Goal: Task Accomplishment & Management: Use online tool/utility

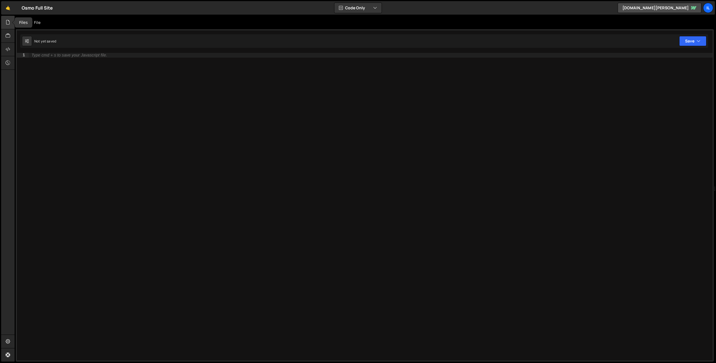
click at [10, 20] on div at bounding box center [8, 22] width 14 height 13
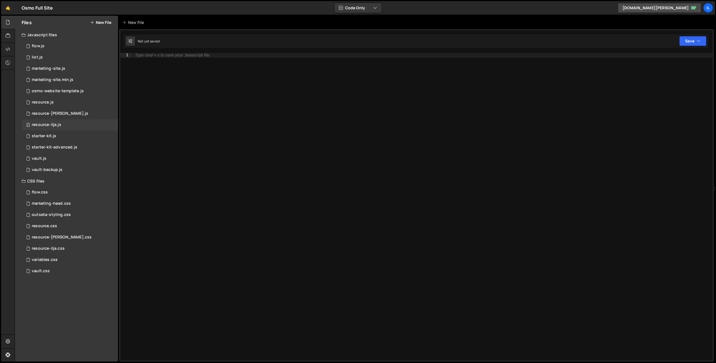
click at [58, 126] on div "resource-ilja.js" at bounding box center [47, 124] width 30 height 5
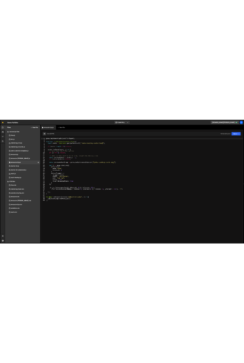
scroll to position [1785, 0]
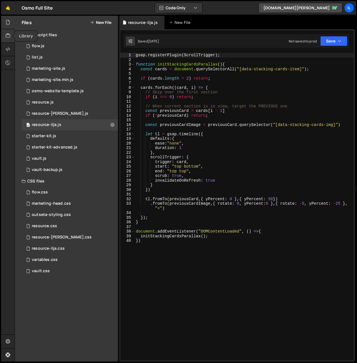
click at [8, 30] on div at bounding box center [8, 35] width 14 height 13
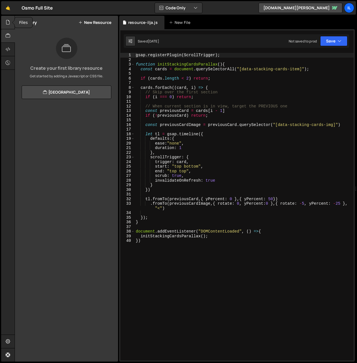
click at [6, 23] on icon at bounding box center [8, 22] width 4 height 6
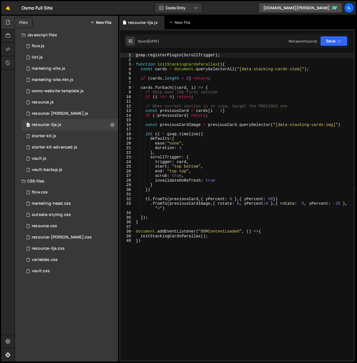
click at [7, 21] on icon at bounding box center [8, 22] width 4 height 6
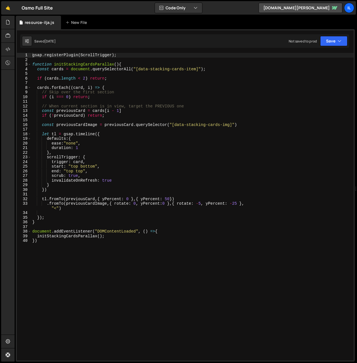
drag, startPoint x: 0, startPoint y: 27, endPoint x: 0, endPoint y: 33, distance: 5.6
click at [12, 31] on div "Hold on a sec... Are you certain you wish to leave this page? Any changes you'v…" at bounding box center [178, 181] width 357 height 363
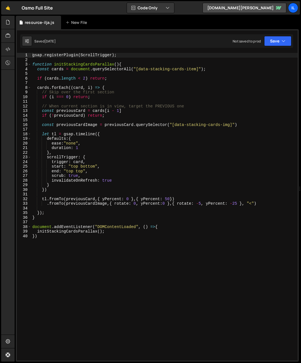
click at [157, 94] on div "gsap . registerPlugin ( ScrollTrigger ) ; function initStackingCardsParallax ( …" at bounding box center [164, 211] width 266 height 317
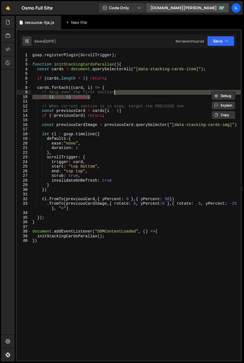
click at [61, 238] on div "gsap . registerPlugin ( ScrollTrigger ) ; function initStackingCardsParallax ( …" at bounding box center [135, 211] width 209 height 317
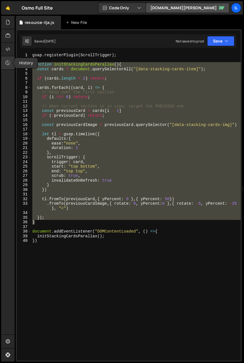
drag, startPoint x: 40, startPoint y: 223, endPoint x: 13, endPoint y: 66, distance: 159.2
click at [13, 66] on div "Hold on a sec... Are you certain you wish to leave this page? Any changes you'v…" at bounding box center [122, 181] width 244 height 363
paste textarea "}"
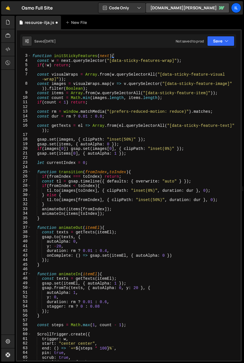
scroll to position [0, 0]
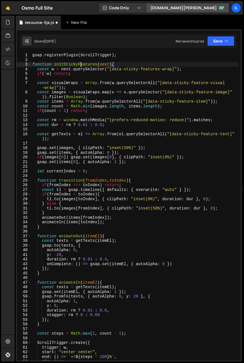
click at [82, 65] on div "gsap . registerPlugin ( ScrollTrigger ) ; function initStickyFeatures ( next ) …" at bounding box center [134, 211] width 207 height 317
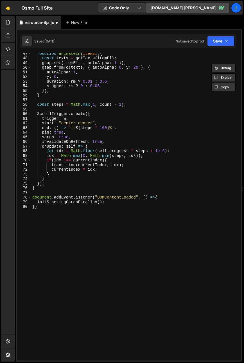
scroll to position [229, 0]
click at [77, 201] on div "function animateIn ( itemEl ) { const texts = getTexts ( itemEl ) ; gsap . set …" at bounding box center [134, 209] width 207 height 317
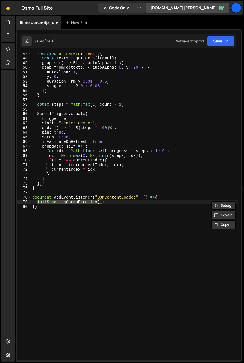
paste textarea "ickyFeatures"
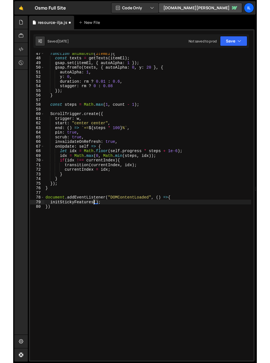
scroll to position [0, 0]
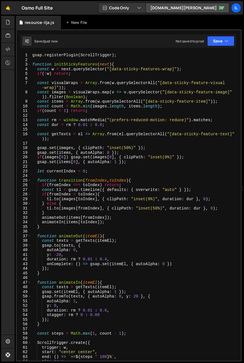
click at [114, 69] on div "gsap . registerPlugin ( ScrollTrigger ) ; function initStickyFeatures ( next ) …" at bounding box center [134, 211] width 207 height 317
type textarea "const w = next.querySelector("[data-sticky-features-wrap]");"
click at [81, 77] on div "gsap . registerPlugin ( ScrollTrigger ) ; function initStickyFeatures ( next ) …" at bounding box center [134, 211] width 207 height 317
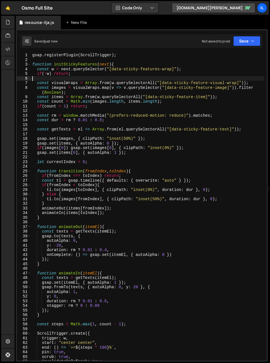
click at [133, 103] on div "gsap . registerPlugin ( ScrollTrigger ) ; function initStickyFeatures ( next ) …" at bounding box center [147, 211] width 233 height 317
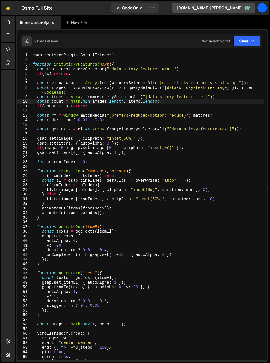
click at [92, 90] on div "gsap . registerPlugin ( ScrollTrigger ) ; function initStickyFeatures ( next ) …" at bounding box center [147, 211] width 233 height 317
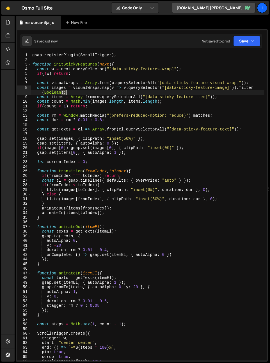
click at [92, 90] on div "gsap . registerPlugin ( ScrollTrigger ) ; function initStickyFeatures ( next ) …" at bounding box center [147, 211] width 233 height 317
click at [110, 92] on div "gsap . registerPlugin ( ScrollTrigger ) ; function initStickyFeatures ( next ) …" at bounding box center [147, 206] width 233 height 307
click at [83, 91] on div "gsap . registerPlugin ( ScrollTrigger ) ; function initStickyFeatures ( next ) …" at bounding box center [147, 211] width 233 height 317
click at [105, 94] on div "gsap . registerPlugin ( ScrollTrigger ) ; function initStickyFeatures ( next ) …" at bounding box center [147, 211] width 233 height 317
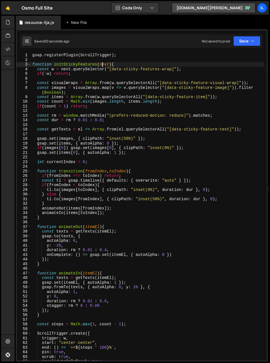
click at [103, 64] on div "gsap . registerPlugin ( ScrollTrigger ) ; function initStickyFeatures ( next ) …" at bounding box center [147, 211] width 233 height 317
click at [65, 70] on div "gsap . registerPlugin ( ScrollTrigger ) ; function initStickyFeatures ( ) { con…" at bounding box center [147, 211] width 233 height 317
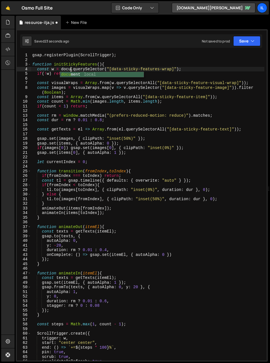
scroll to position [0, 3]
type textarea "const w = document.querySelector("[data-sticky-features-wrap]");"
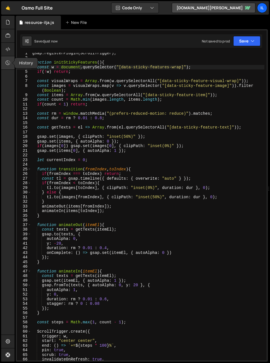
scroll to position [2, 0]
click at [42, 123] on div "gsap . registerPlugin ( ScrollTrigger ) ; function initStickyFeatures ( ) { con…" at bounding box center [147, 209] width 233 height 317
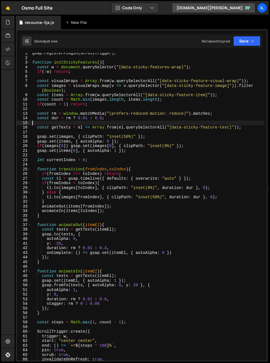
scroll to position [0, 0]
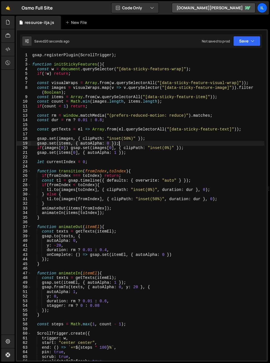
click at [123, 143] on div "gsap . registerPlugin ( ScrollTrigger ) ; function initStickyFeatures ( ) { con…" at bounding box center [147, 211] width 233 height 317
click at [54, 115] on div "gsap . registerPlugin ( ScrollTrigger ) ; function initStickyFeatures ( ) { con…" at bounding box center [147, 211] width 233 height 317
type textarea "const rm = window.matchMedia("(prefers-reduced-motion: reduce)").matches;"
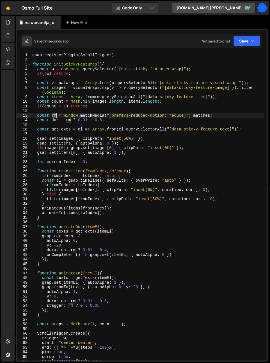
click at [54, 115] on div "gsap . registerPlugin ( ScrollTrigger ) ; function initStickyFeatures ( ) { con…" at bounding box center [147, 211] width 233 height 317
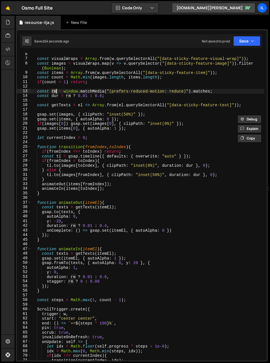
scroll to position [24, 0]
click at [92, 142] on div "const visualWraps = Array . from ( w . querySelectorAll ( "[data-sticky-feature…" at bounding box center [147, 210] width 233 height 317
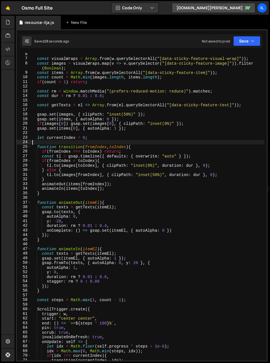
drag, startPoint x: 34, startPoint y: 117, endPoint x: 37, endPoint y: 116, distance: 2.9
click at [34, 117] on div "const visualWraps = Array . from ( w . querySelectorAll ( "[data-sticky-feature…" at bounding box center [147, 210] width 233 height 317
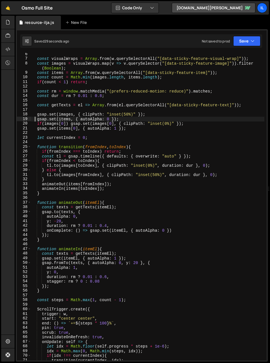
click at [67, 115] on div "const visualWraps = Array . from ( w . querySelectorAll ( "[data-sticky-feature…" at bounding box center [147, 210] width 233 height 317
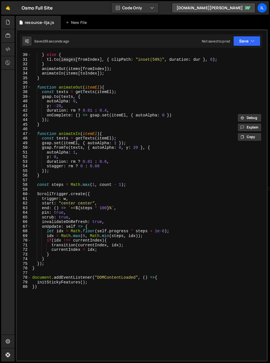
scroll to position [139, 0]
click at [82, 217] on div "} else { tl . to ( images [ fromIndex ] , { clipPath : "inset(50%)" , duration …" at bounding box center [147, 211] width 233 height 317
type textarea "scrub: true,"
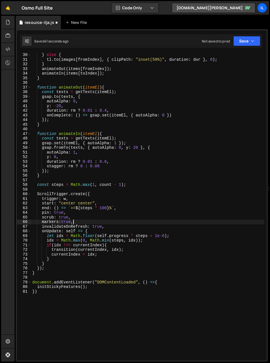
scroll to position [0, 3]
click at [54, 290] on div "} else { tl . to ( images [ fromIndex ] , { clipPath : "inset(50%)" , duration …" at bounding box center [147, 211] width 233 height 317
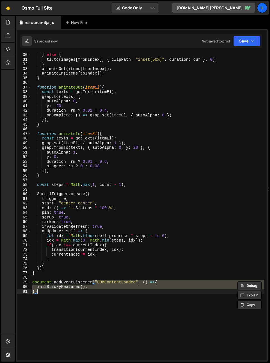
click at [56, 287] on div "} else { tl . to ( images [ fromIndex ] , { clipPath : "inset(50%)" , duration …" at bounding box center [147, 206] width 233 height 307
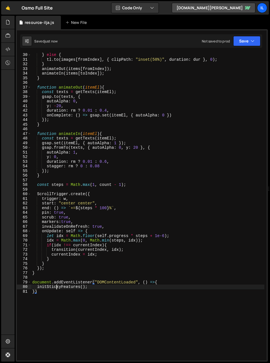
click at [56, 287] on div "} else { tl . to ( images [ fromIndex ] , { clipPath : "inset(50%)" , duration …" at bounding box center [147, 211] width 233 height 317
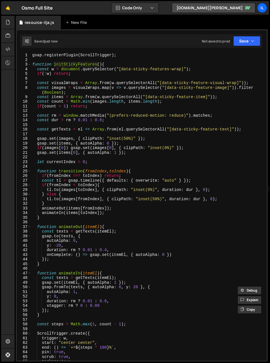
click at [111, 81] on div "gsap . registerPlugin ( ScrollTrigger ) ; function initStickyFeatures ( ) { con…" at bounding box center [147, 211] width 233 height 317
click at [178, 74] on div "gsap . registerPlugin ( ScrollTrigger ) ; function initStickyFeatures ( ) { con…" at bounding box center [147, 211] width 233 height 317
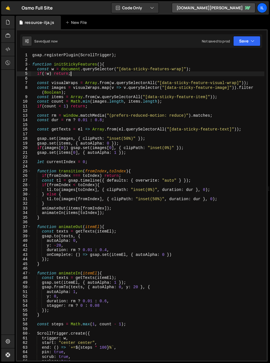
click at [170, 68] on div "gsap . registerPlugin ( ScrollTrigger ) ; function initStickyFeatures ( ) { con…" at bounding box center [147, 211] width 233 height 317
click at [169, 121] on div "gsap . registerPlugin ( ScrollTrigger ) ; function initStickyFeatures ( ) { con…" at bounding box center [147, 211] width 233 height 317
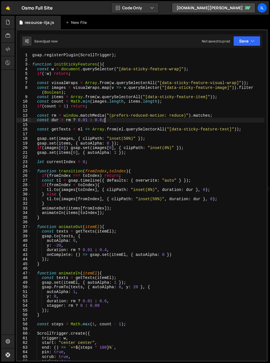
click at [160, 67] on div "gsap . registerPlugin ( ScrollTrigger ) ; function initStickyFeatures ( ) { con…" at bounding box center [147, 211] width 233 height 317
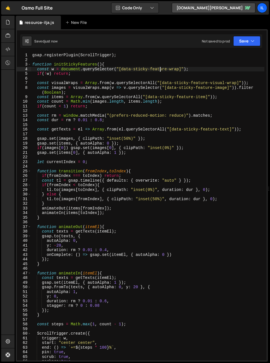
click at [160, 67] on div "gsap . registerPlugin ( ScrollTrigger ) ; function initStickyFeatures ( ) { con…" at bounding box center [147, 211] width 233 height 317
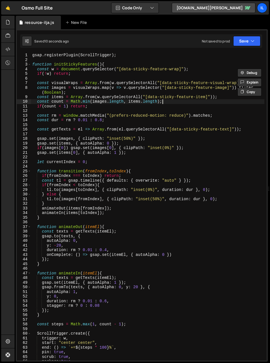
click at [190, 101] on div "gsap . registerPlugin ( ScrollTrigger ) ; function initStickyFeatures ( ) { con…" at bounding box center [147, 211] width 233 height 317
click at [78, 178] on div "gsap . registerPlugin ( ScrollTrigger ) ; function initStickyFeatures ( ) { con…" at bounding box center [147, 211] width 233 height 317
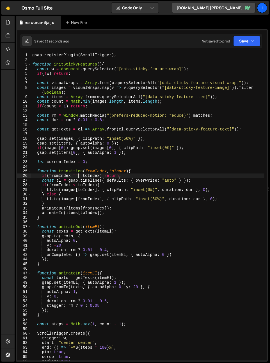
click at [73, 172] on div "gsap . registerPlugin ( ScrollTrigger ) ; function initStickyFeatures ( ) { con…" at bounding box center [147, 211] width 233 height 317
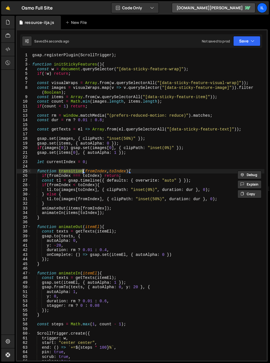
click at [99, 194] on div "gsap . registerPlugin ( ScrollTrigger ) ; function initStickyFeatures ( ) { con…" at bounding box center [147, 211] width 233 height 317
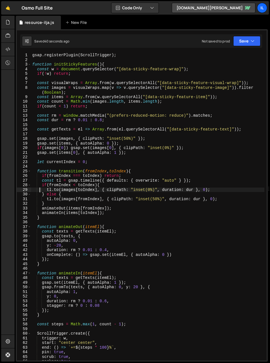
click at [47, 171] on div "gsap . registerPlugin ( ScrollTrigger ) ; function initStickyFeatures ( ) { con…" at bounding box center [147, 211] width 233 height 317
click at [66, 190] on div "gsap . registerPlugin ( ScrollTrigger ) ; function initStickyFeatures ( ) { con…" at bounding box center [147, 211] width 233 height 317
click at [71, 81] on div "gsap . registerPlugin ( ScrollTrigger ) ; function initStickyFeatures ( ) { con…" at bounding box center [147, 211] width 233 height 317
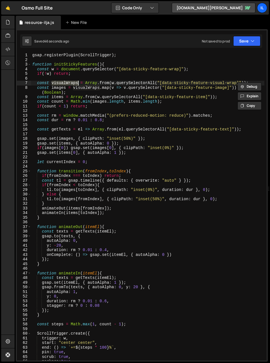
click at [85, 188] on div "gsap . registerPlugin ( ScrollTrigger ) ; function initStickyFeatures ( ) { con…" at bounding box center [147, 211] width 233 height 317
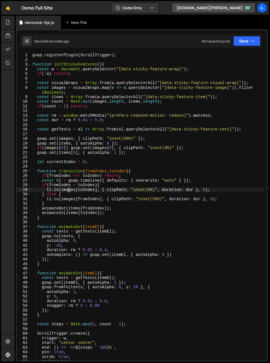
click at [68, 189] on div "gsap . registerPlugin ( ScrollTrigger ) ; function initStickyFeatures ( ) { con…" at bounding box center [147, 211] width 233 height 317
paste textarea "visualWrap"
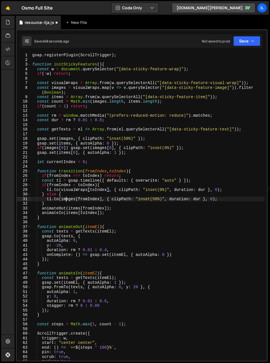
click at [66, 197] on div "gsap . registerPlugin ( ScrollTrigger ) ; function initStickyFeatures ( ) { con…" at bounding box center [147, 211] width 233 height 317
paste textarea "visualWrap"
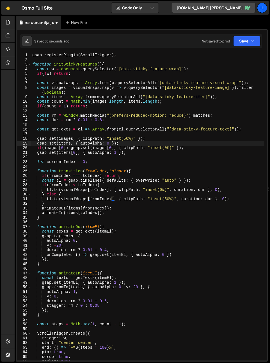
click at [117, 141] on div "gsap . registerPlugin ( ScrollTrigger ) ; function initStickyFeatures ( ) { con…" at bounding box center [147, 211] width 233 height 317
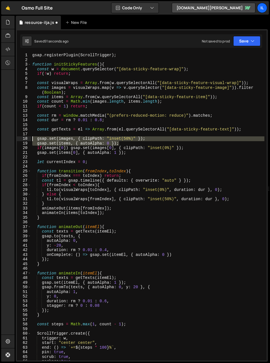
drag, startPoint x: 124, startPoint y: 141, endPoint x: 17, endPoint y: 140, distance: 106.2
click at [17, 140] on div "gsap.set(items, { autoAlpha: 0 }); 1 2 3 4 5 6 7 8 9 10 11 12 13 14 15 16 17 18…" at bounding box center [142, 206] width 250 height 307
click at [58, 139] on div "gsap . registerPlugin ( ScrollTrigger ) ; function initStickyFeatures ( ) { con…" at bounding box center [147, 206] width 233 height 307
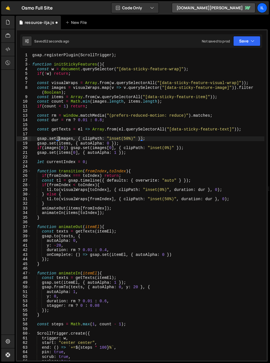
click at [35, 138] on div "gsap . registerPlugin ( ScrollTrigger ) ; function initStickyFeatures ( ) { con…" at bounding box center [147, 211] width 233 height 317
click at [37, 139] on div "gsap . registerPlugin ( ScrollTrigger ) ; function initStickyFeatures ( ) { con…" at bounding box center [147, 211] width 233 height 317
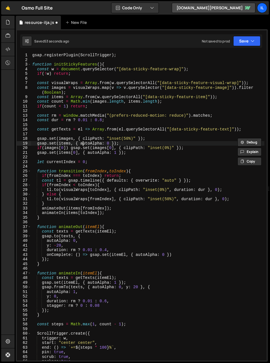
click at [82, 141] on div "gsap . registerPlugin ( ScrollTrigger ) ; function initStickyFeatures ( ) { con…" at bounding box center [147, 211] width 233 height 317
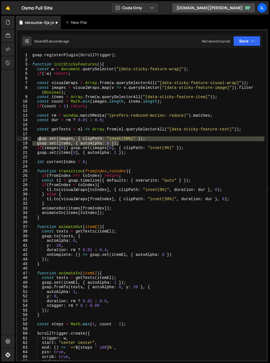
drag, startPoint x: 122, startPoint y: 144, endPoint x: 39, endPoint y: 139, distance: 83.3
click at [39, 140] on div "gsap . registerPlugin ( ScrollTrigger ) ; function initStickyFeatures ( ) { con…" at bounding box center [147, 211] width 233 height 317
click at [39, 139] on div "gsap . registerPlugin ( ScrollTrigger ) ; function initStickyFeatures ( ) { con…" at bounding box center [147, 206] width 233 height 307
click at [39, 139] on div "gsap . registerPlugin ( ScrollTrigger ) ; function initStickyFeatures ( ) { con…" at bounding box center [147, 211] width 233 height 317
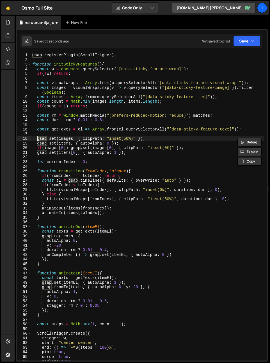
click at [39, 139] on div "gsap . registerPlugin ( ScrollTrigger ) ; function initStickyFeatures ( ) { con…" at bounding box center [147, 211] width 233 height 317
type textarea "gsap.set(items, { autoAlpha: 0 });"
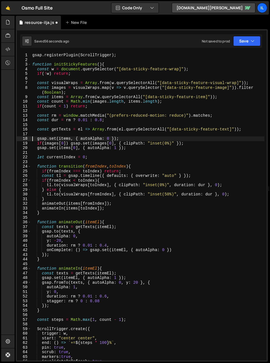
click at [58, 138] on div "gsap . registerPlugin ( ScrollTrigger ) ; function initStickyFeatures ( ) { con…" at bounding box center [147, 211] width 233 height 317
click at [62, 138] on div "gsap . registerPlugin ( ScrollTrigger ) ; function initStickyFeatures ( ) { con…" at bounding box center [147, 211] width 233 height 317
click at [64, 140] on div "gsap . registerPlugin ( ScrollTrigger ) ; function initStickyFeatures ( ) { con…" at bounding box center [147, 206] width 233 height 307
drag, startPoint x: 127, startPoint y: 138, endPoint x: 18, endPoint y: 138, distance: 108.5
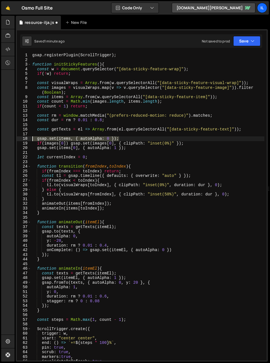
click at [18, 138] on div "gsap.set(items, { autoAlpha: 0 }); 1 2 3 4 5 6 7 8 9 10 11 12 13 14 15 16 17 18…" at bounding box center [142, 206] width 250 height 307
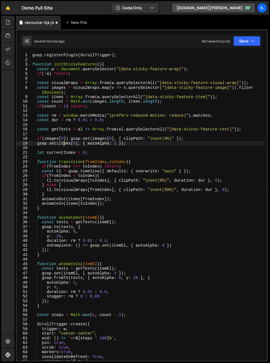
click at [64, 143] on div "gsap . registerPlugin ( ScrollTrigger ) ; function initStickyFeatures ( ) { con…" at bounding box center [147, 211] width 233 height 317
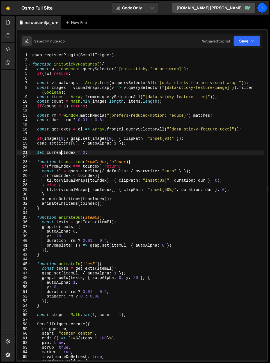
click at [61, 151] on div "gsap . registerPlugin ( ScrollTrigger ) ; function initStickyFeatures ( ) { con…" at bounding box center [147, 211] width 233 height 317
type textarea "let currentIndex = 0;"
click at [62, 147] on div "gsap . registerPlugin ( ScrollTrigger ) ; function initStickyFeatures ( ) { con…" at bounding box center [147, 211] width 233 height 317
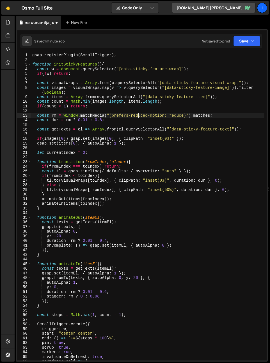
click at [139, 115] on div "gsap . registerPlugin ( ScrollTrigger ) ; function initStickyFeatures ( ) { con…" at bounding box center [147, 211] width 233 height 317
click at [195, 131] on div "gsap . registerPlugin ( ScrollTrigger ) ; function initStickyFeatures ( ) { con…" at bounding box center [147, 211] width 233 height 317
type textarea "const getTexts = el => Array.from(el.querySelectorAll("[data-sticky-feature-tex…"
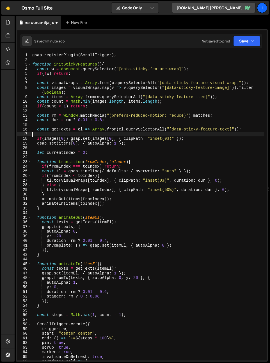
click at [163, 135] on div "gsap . registerPlugin ( ScrollTrigger ) ; function initStickyFeatures ( ) { con…" at bounding box center [147, 211] width 233 height 317
click at [163, 141] on div "gsap . registerPlugin ( ScrollTrigger ) ; function initStickyFeatures ( ) { con…" at bounding box center [147, 211] width 233 height 317
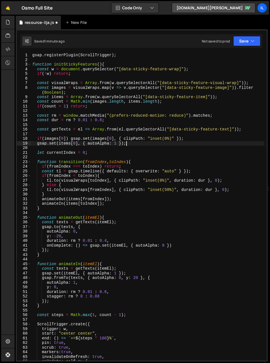
click at [66, 181] on div "gsap . registerPlugin ( ScrollTrigger ) ; function initStickyFeatures ( ) { con…" at bounding box center [147, 211] width 233 height 317
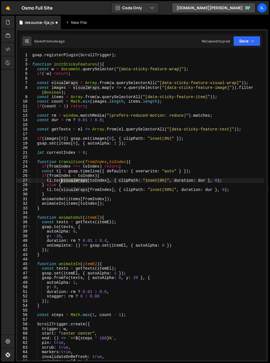
click at [66, 181] on div "gsap . registerPlugin ( ScrollTrigger ) ; function initStickyFeatures ( ) { con…" at bounding box center [147, 211] width 233 height 317
click at [134, 201] on div "gsap . registerPlugin ( ScrollTrigger ) ; function initStickyFeatures ( ) { con…" at bounding box center [147, 211] width 233 height 317
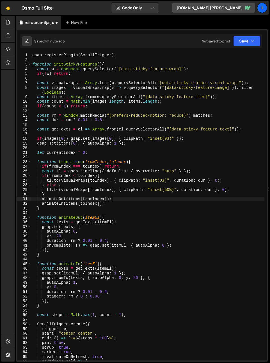
click at [166, 181] on div "gsap . registerPlugin ( ScrollTrigger ) ; function initStickyFeatures ( ) { con…" at bounding box center [147, 211] width 233 height 317
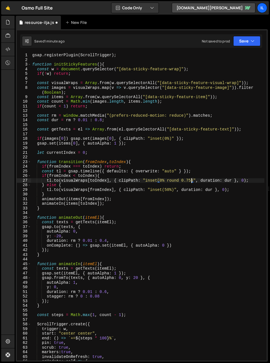
scroll to position [0, 11]
drag, startPoint x: 161, startPoint y: 180, endPoint x: 195, endPoint y: 182, distance: 34.3
click at [196, 181] on div "gsap . registerPlugin ( ScrollTrigger ) ; function initStickyFeatures ( ) { con…" at bounding box center [147, 211] width 233 height 317
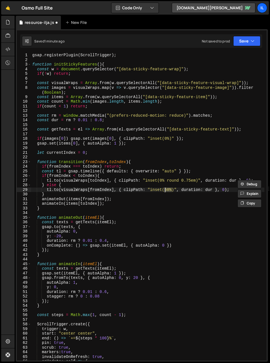
drag, startPoint x: 172, startPoint y: 190, endPoint x: 165, endPoint y: 191, distance: 7.0
click at [165, 191] on div "gsap . registerPlugin ( ScrollTrigger ) ; function initStickyFeatures ( ) { con…" at bounding box center [147, 211] width 233 height 317
paste textarea "0% round 0.75em"
click at [184, 198] on div "gsap . registerPlugin ( ScrollTrigger ) ; function initStickyFeatures ( ) { con…" at bounding box center [147, 211] width 233 height 317
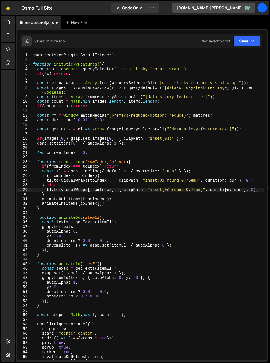
click at [225, 188] on div "gsap . registerPlugin ( ScrollTrigger ) ; function initStickyFeatures ( ) { con…" at bounding box center [147, 211] width 233 height 317
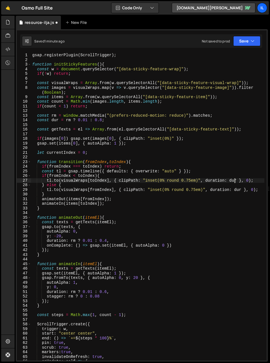
click at [235, 180] on div "gsap . registerPlugin ( ScrollTrigger ) ; function initStickyFeatures ( ) { con…" at bounding box center [147, 211] width 233 height 317
click at [195, 190] on div "gsap . registerPlugin ( ScrollTrigger ) ; function initStickyFeatures ( ) { con…" at bounding box center [147, 211] width 233 height 317
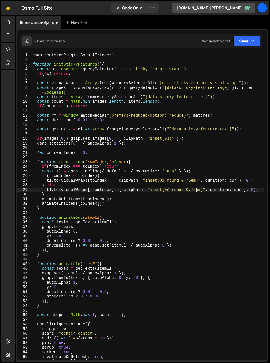
click at [240, 190] on div "gsap . registerPlugin ( ScrollTrigger ) ; function initStickyFeatures ( ) { con…" at bounding box center [147, 211] width 233 height 317
click at [55, 121] on div "gsap . registerPlugin ( ScrollTrigger ) ; function initStickyFeatures ( ) { con…" at bounding box center [147, 211] width 233 height 317
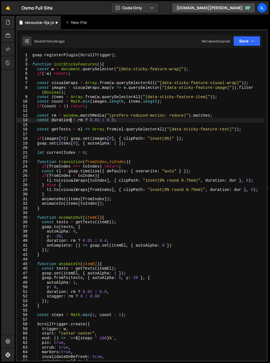
scroll to position [0, 3]
click at [63, 121] on div "gsap . registerPlugin ( ScrollTrigger ) ; function initStickyFeatures ( ) { con…" at bounding box center [147, 211] width 233 height 317
click at [57, 118] on div "gsap . registerPlugin ( ScrollTrigger ) ; function initStickyFeatures ( ) { con…" at bounding box center [147, 211] width 233 height 317
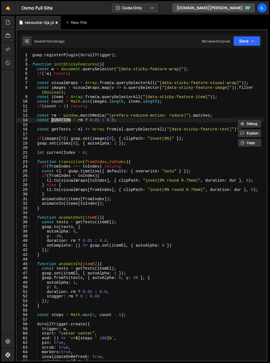
click at [234, 178] on div "gsap . registerPlugin ( ScrollTrigger ) ; function initStickyFeatures ( ) { con…" at bounding box center [147, 211] width 233 height 317
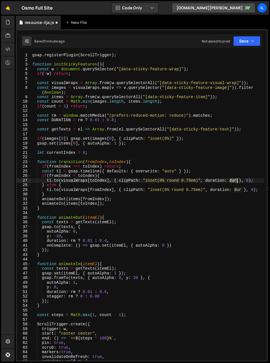
click at [234, 178] on div "gsap . registerPlugin ( ScrollTrigger ) ; function initStickyFeatures ( ) { con…" at bounding box center [147, 211] width 233 height 317
paste textarea "DURATION"
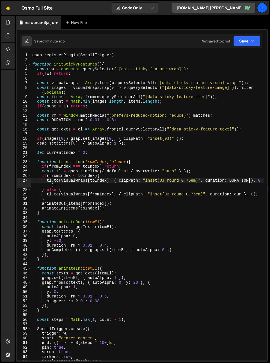
click at [229, 180] on div "gsap . registerPlugin ( ScrollTrigger ) ; function initStickyFeatures ( ) { con…" at bounding box center [147, 211] width 233 height 317
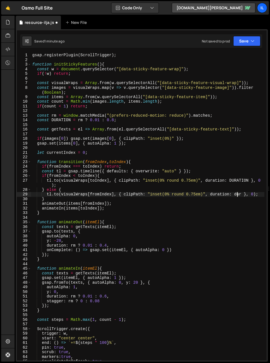
click at [237, 194] on div "gsap . registerPlugin ( ScrollTrigger ) ; function initStickyFeatures ( ) { con…" at bounding box center [147, 211] width 233 height 317
paste textarea "DURATION"
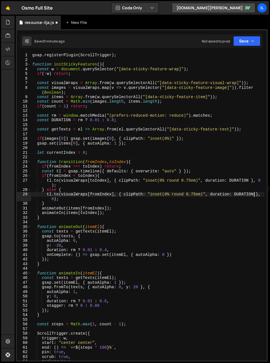
click at [90, 189] on div "gsap . registerPlugin ( ScrollTrigger ) ; function initStickyFeatures ( ) { con…" at bounding box center [147, 211] width 233 height 317
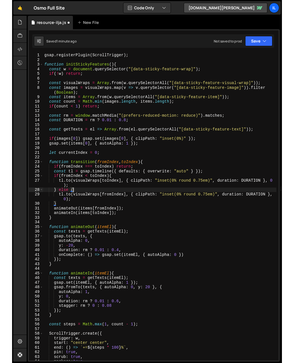
scroll to position [0, 2]
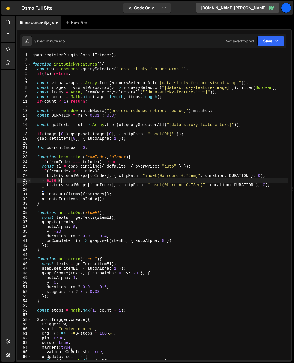
click at [114, 194] on div "gsap . registerPlugin ( ScrollTrigger ) ; function initStickyFeatures ( ) { con…" at bounding box center [160, 211] width 258 height 317
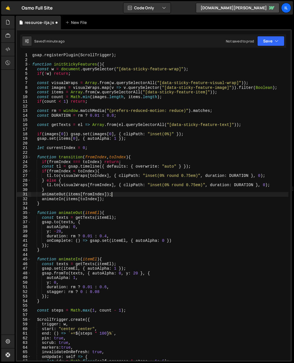
click at [166, 183] on div "gsap . registerPlugin ( ScrollTrigger ) ; function initStickyFeatures ( ) { con…" at bounding box center [160, 211] width 258 height 317
click at [109, 189] on div "gsap . registerPlugin ( ScrollTrigger ) ; function initStickyFeatures ( ) { con…" at bounding box center [160, 211] width 258 height 317
click at [110, 186] on div "gsap . registerPlugin ( ScrollTrigger ) ; function initStickyFeatures ( ) { con…" at bounding box center [160, 211] width 258 height 317
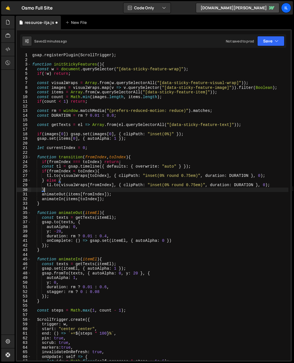
type textarea "[DOMAIN_NAME](visualWraps[fromIndex], { clipPath: "inset(0% round 0.75em)", dur…"
click at [119, 151] on div "gsap . registerPlugin ( ScrollTrigger ) ; function initStickyFeatures ( ) { con…" at bounding box center [160, 211] width 258 height 317
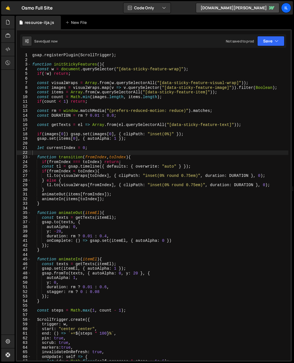
click at [173, 139] on div "gsap . registerPlugin ( ScrollTrigger ) ; function initStickyFeatures ( ) { con…" at bounding box center [160, 211] width 258 height 317
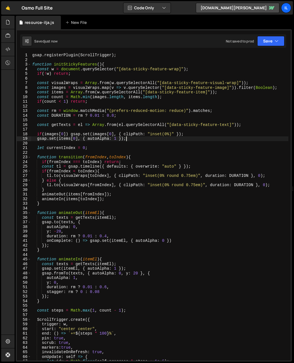
click at [250, 175] on div "gsap . registerPlugin ( ScrollTrigger ) ; function initStickyFeatures ( ) { con…" at bounding box center [160, 211] width 258 height 317
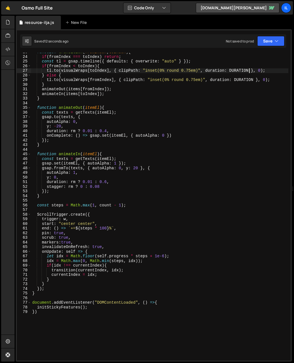
scroll to position [105, 0]
click at [118, 158] on div "function transition ( fromIndex , toIndex ) { if ( fromIndex === toIndex ) retu…" at bounding box center [160, 208] width 258 height 317
click at [67, 193] on div "function transition ( fromIndex , toIndex ) { if ( fromIndex === toIndex ) retu…" at bounding box center [160, 208] width 258 height 317
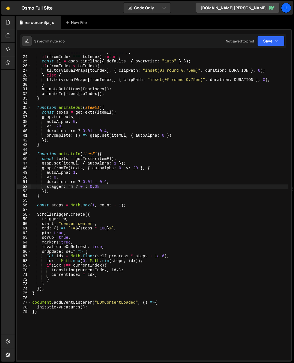
click at [58, 187] on div "function transition ( fromIndex , toIndex ) { if ( fromIndex === toIndex ) retu…" at bounding box center [160, 208] width 258 height 317
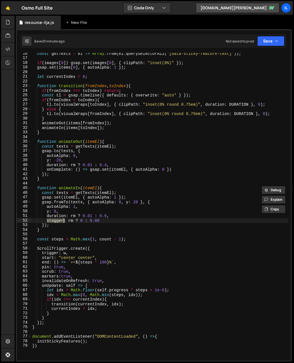
scroll to position [89, 0]
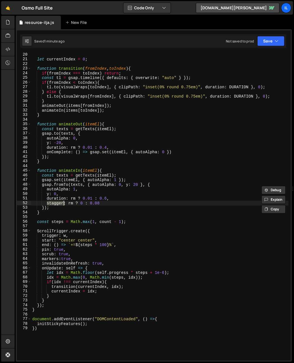
click at [110, 177] on div "let currentIndex = 0 ; function transition ( fromIndex , toIndex ) { if ( fromI…" at bounding box center [160, 210] width 258 height 317
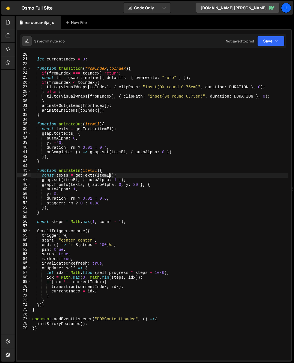
click at [123, 146] on div "let currentIndex = 0 ; function transition ( fromIndex , toIndex ) { if ( fromI…" at bounding box center [160, 210] width 258 height 317
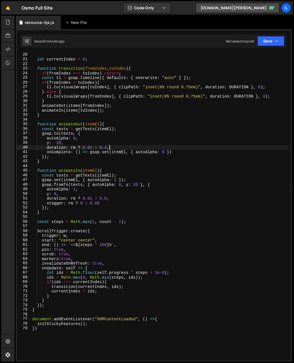
click at [89, 142] on div "let currentIndex = 0 ; function transition ( fromIndex , toIndex ) { if ( fromI…" at bounding box center [160, 210] width 258 height 317
type textarea "y: -20,"
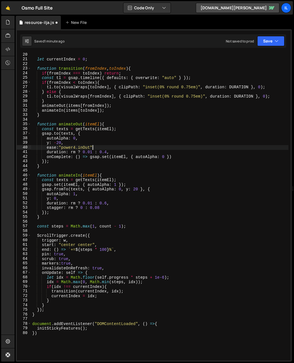
scroll to position [0, 4]
drag, startPoint x: 94, startPoint y: 148, endPoint x: 47, endPoint y: 149, distance: 47.2
click at [47, 149] on div "let currentIndex = 0 ; function transition ( fromIndex , toIndex ) { if ( fromI…" at bounding box center [160, 210] width 258 height 317
click at [78, 198] on div "let currentIndex = 0 ; function transition ( fromIndex , toIndex ) { if ( fromI…" at bounding box center [160, 210] width 258 height 317
type textarea "y: 0,"
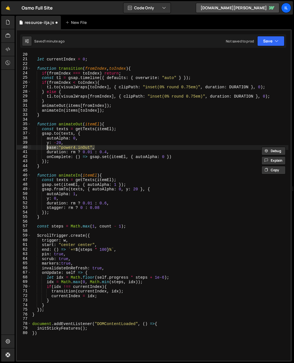
scroll to position [0, 1]
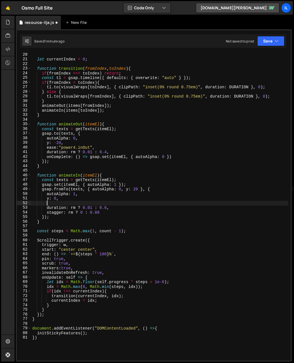
paste textarea "ease:"power4.inOut","
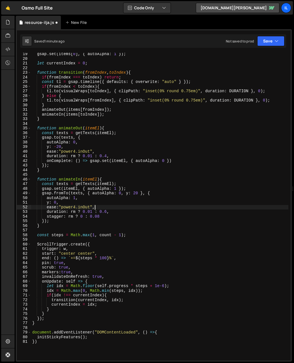
scroll to position [84, 0]
click at [250, 91] on div "gsap . set ( items [ 0 ] , { autoAlpha : 1 }) ; let currentIndex = 0 ; function…" at bounding box center [160, 210] width 258 height 317
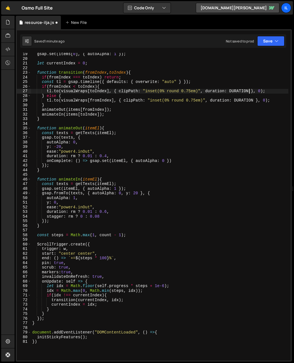
scroll to position [0, 15]
paste textarea "ease:"power4.inOut","
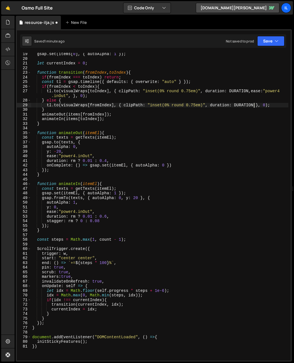
drag, startPoint x: 255, startPoint y: 104, endPoint x: 253, endPoint y: 123, distance: 18.9
click at [255, 104] on div "gsap . set ( items [ 0 ] , { autoAlpha : 1 }) ; let currentIndex = 0 ; function…" at bounding box center [160, 210] width 258 height 317
paste textarea "ease:"power4.inOut","
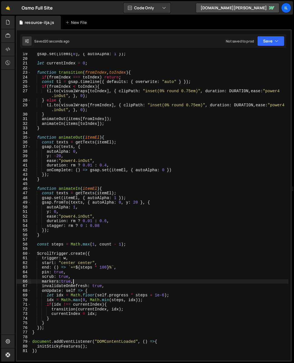
click at [149, 283] on div "gsap . set ( items [ 0 ] , { autoAlpha : 1 }) ; let currentIndex = 0 ; function…" at bounding box center [160, 210] width 258 height 317
click at [160, 290] on div "gsap . set ( items [ 0 ] , { autoAlpha : 1 }) ; let currentIndex = 0 ; function…" at bounding box center [160, 210] width 258 height 317
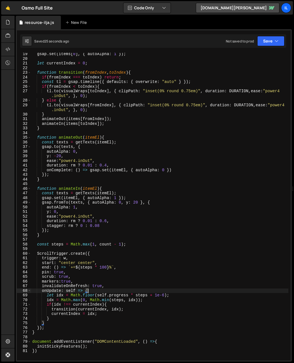
click at [30, 310] on div "72" at bounding box center [24, 309] width 14 height 5
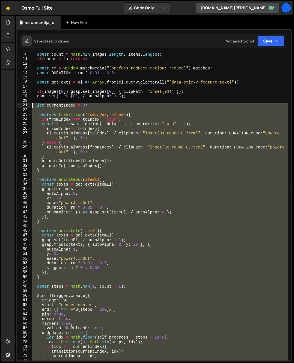
scroll to position [0, 0]
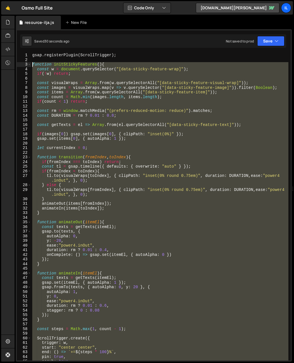
drag, startPoint x: 47, startPoint y: 335, endPoint x: 25, endPoint y: 66, distance: 269.7
click at [25, 66] on div "onUpdate: self => { 1 2 3 4 5 6 7 8 9 10 11 12 13 14 15 16 17 18 19 20 21 22 23…" at bounding box center [154, 206] width 274 height 307
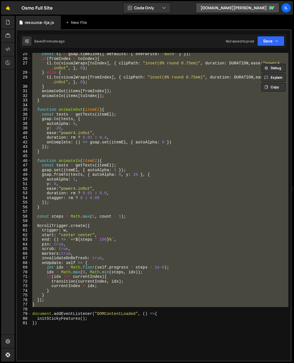
scroll to position [60, 0]
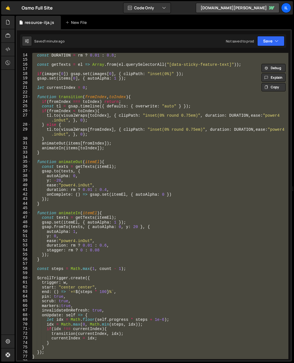
click at [78, 96] on div "const DURATION = rm ? 0.01 : 0.8 ; const getTexts = el => Array . from ( el . q…" at bounding box center [160, 206] width 258 height 307
click at [78, 96] on div "const DURATION = rm ? 0.01 : 0.8 ; const getTexts = el => Array . from ( el . q…" at bounding box center [160, 211] width 258 height 317
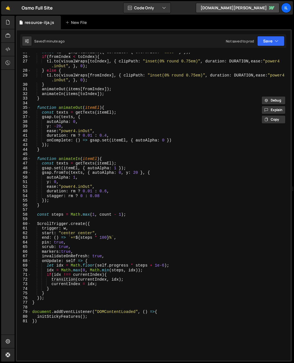
scroll to position [132, 0]
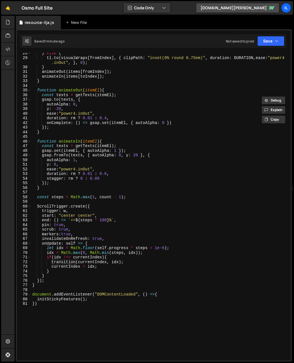
click at [116, 262] on div "} else { tl . to ( visualWraps [ fromIndex ] , { clipPath : "inset(0% round 0.7…" at bounding box center [160, 209] width 258 height 317
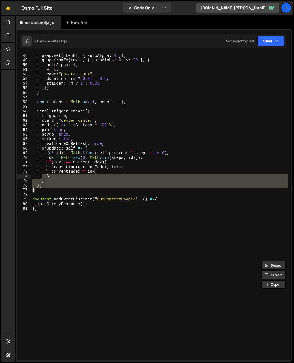
scroll to position [0, 0]
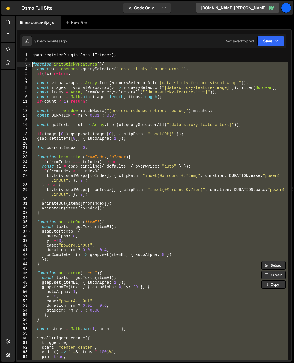
drag, startPoint x: 42, startPoint y: 182, endPoint x: 27, endPoint y: 63, distance: 120.4
click at [27, 63] on div "transition(currentIndex, idx); 1 2 3 4 5 6 7 8 9 10 11 12 13 14 15 16 17 18 19 …" at bounding box center [154, 206] width 274 height 307
paste textarea "}"
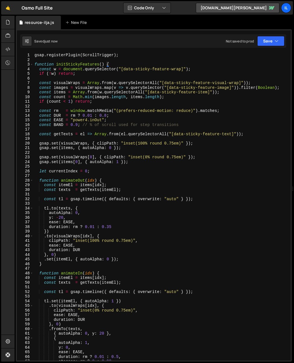
click at [55, 122] on div "gsap . registerPlugin ( ScrollTrigger ) ; function initStickyFeatures ( ) { con…" at bounding box center [160, 211] width 255 height 317
click at [57, 123] on div "gsap . registerPlugin ( ScrollTrigger ) ; function initStickyFeatures ( ) { con…" at bounding box center [160, 211] width 255 height 317
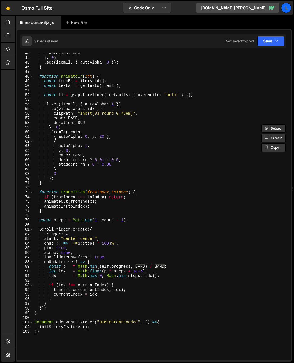
scroll to position [196, 0]
click at [65, 278] on div "duration : DUR } , 0 ) . set ( itemEl , { autoAlpha : 0 }) ; } function animate…" at bounding box center [160, 209] width 255 height 317
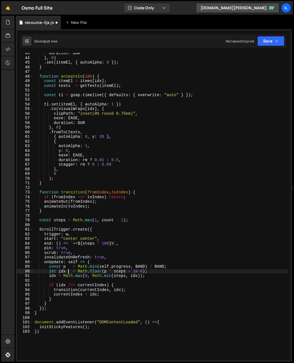
click at [69, 271] on div "duration : DUR } , 0 ) . set ( itemEl , { autoAlpha : 0 }) ; } function animate…" at bounding box center [160, 209] width 255 height 317
click at [70, 267] on div "duration : DUR } , 0 ) . set ( itemEl , { autoAlpha : 0 }) ; } function animate…" at bounding box center [160, 209] width 255 height 317
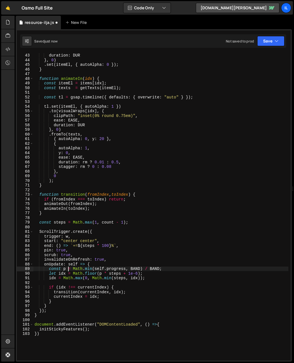
scroll to position [0, 0]
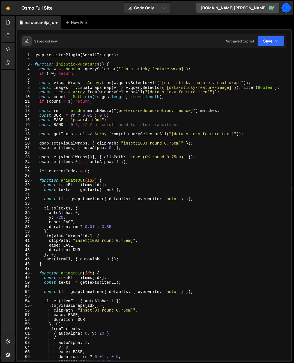
click at [57, 124] on div "gsap . registerPlugin ( ScrollTrigger ) ; function initStickyFeatures ( ) { con…" at bounding box center [160, 211] width 255 height 317
type textarea "const BAND = 0.9; // % of scroll used for step transitions"
click at [57, 124] on div "gsap . registerPlugin ( ScrollTrigger ) ; function initStickyFeatures ( ) { con…" at bounding box center [160, 211] width 255 height 317
click at [105, 130] on div "gsap . registerPlugin ( ScrollTrigger ) ; function initStickyFeatures ( ) { con…" at bounding box center [160, 211] width 255 height 317
click at [179, 128] on div "gsap . registerPlugin ( ScrollTrigger ) ; function initStickyFeatures ( ) { con…" at bounding box center [160, 211] width 255 height 317
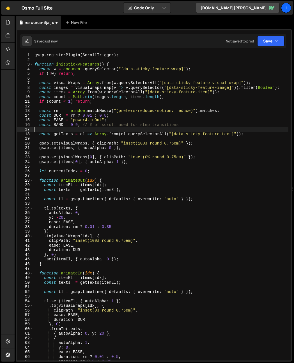
click at [200, 122] on div "gsap . registerPlugin ( ScrollTrigger ) ; function initStickyFeatures ( ) { con…" at bounding box center [160, 211] width 255 height 317
type textarea "const EASE = "power4.inOut";"
click at [89, 129] on div "gsap . registerPlugin ( ScrollTrigger ) ; function initStickyFeatures ( ) { con…" at bounding box center [160, 211] width 255 height 317
click at [98, 126] on div "gsap . registerPlugin ( ScrollTrigger ) ; function initStickyFeatures ( ) { con…" at bounding box center [160, 211] width 255 height 317
click at [77, 126] on div "gsap . registerPlugin ( ScrollTrigger ) ; function initStickyFeatures ( ) { con…" at bounding box center [160, 211] width 255 height 317
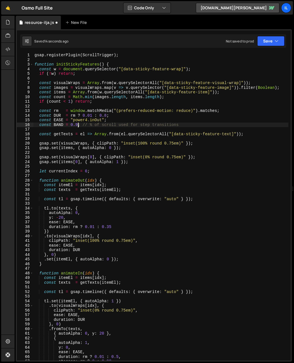
click at [56, 123] on div "gsap . registerPlugin ( ScrollTrigger ) ; function initStickyFeatures ( ) { con…" at bounding box center [160, 211] width 255 height 317
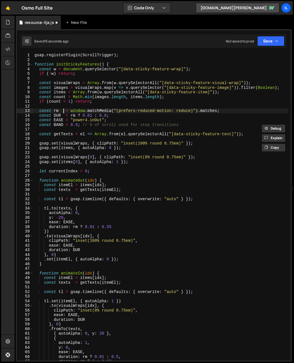
click at [64, 110] on div "gsap . registerPlugin ( ScrollTrigger ) ; function initStickyFeatures ( ) { con…" at bounding box center [160, 211] width 255 height 317
click at [60, 113] on div "gsap . registerPlugin ( ScrollTrigger ) ; function initStickyFeatures ( ) { con…" at bounding box center [160, 211] width 255 height 317
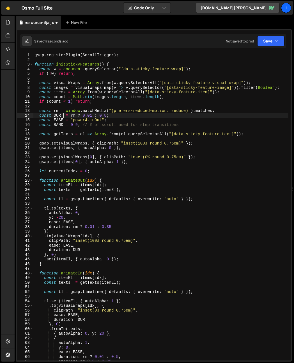
click at [62, 115] on div "gsap . registerPlugin ( ScrollTrigger ) ; function initStickyFeatures ( ) { con…" at bounding box center [160, 211] width 255 height 317
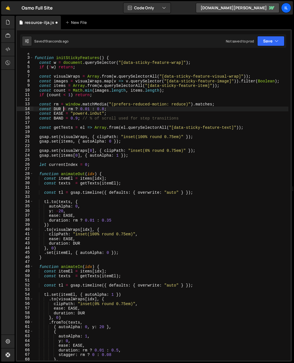
scroll to position [11, 0]
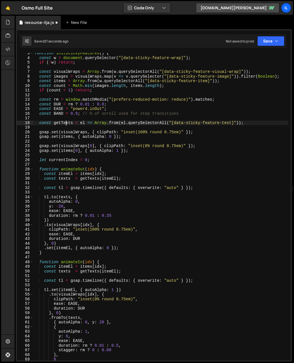
click at [66, 124] on div "function initStickyFeatures ( ) { const w = document . querySelector ( "[data-s…" at bounding box center [160, 209] width 255 height 317
type textarea "const getTexts = el => Array.from(el.querySelectorAll("[data-sticky-feature-tex…"
click at [65, 126] on div "function initStickyFeatures ( ) { const w = document . querySelector ( "[data-s…" at bounding box center [160, 209] width 255 height 317
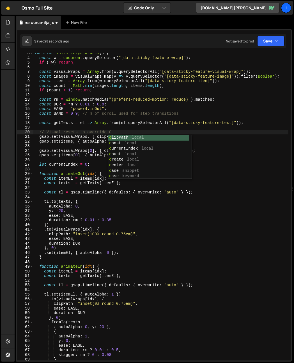
scroll to position [0, 5]
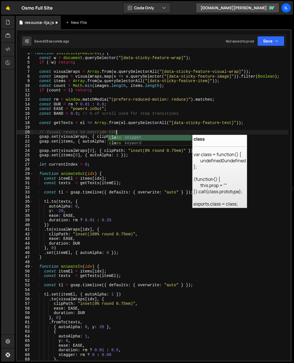
click at [43, 175] on div "function initStickyFeatures ( ) { const w = document . querySelector ( "[data-s…" at bounding box center [160, 209] width 255 height 317
type textarea "function animateOut(idx) {"
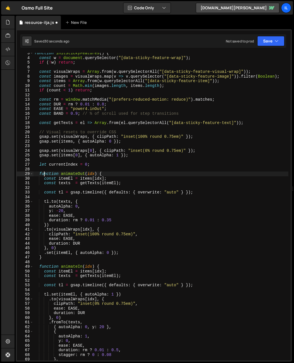
scroll to position [0, 4]
click at [75, 168] on div "function initStickyFeatures ( ) { const w = document . querySelector ( "[data-s…" at bounding box center [160, 209] width 255 height 317
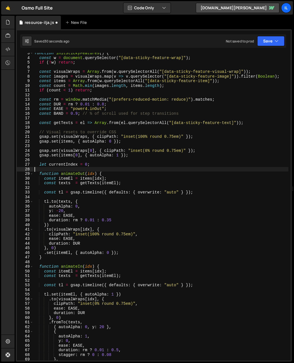
scroll to position [0, 0]
click at [97, 158] on div "function initStickyFeatures ( ) { const w = document . querySelector ( "[data-s…" at bounding box center [160, 209] width 255 height 317
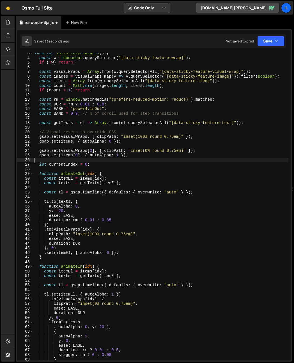
click at [123, 201] on div "function initStickyFeatures ( ) { const w = document . querySelector ( "[data-s…" at bounding box center [160, 209] width 255 height 317
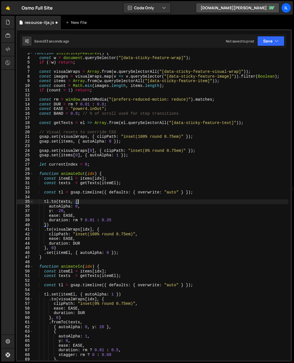
click at [122, 154] on div "function initStickyFeatures ( ) { const w = document . querySelector ( "[data-s…" at bounding box center [160, 209] width 255 height 317
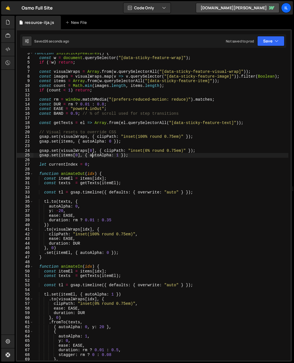
click at [91, 154] on div "function initStickyFeatures ( ) { const w = document . querySelector ( "[data-s…" at bounding box center [160, 209] width 255 height 317
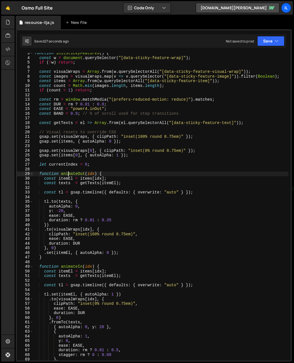
click at [69, 175] on div "function initStickyFeatures ( ) { const w = document . querySelector ( "[data-s…" at bounding box center [160, 209] width 255 height 317
click at [80, 210] on div "function initStickyFeatures ( ) { const w = document . querySelector ( "[data-s…" at bounding box center [160, 209] width 255 height 317
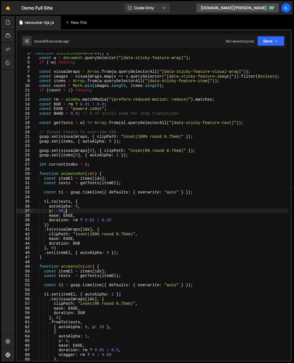
click at [99, 214] on div "function initStickyFeatures ( ) { const w = document . querySelector ( "[data-s…" at bounding box center [160, 209] width 255 height 317
click at [102, 240] on div "function initStickyFeatures ( ) { const w = document . querySelector ( "[data-s…" at bounding box center [160, 209] width 255 height 317
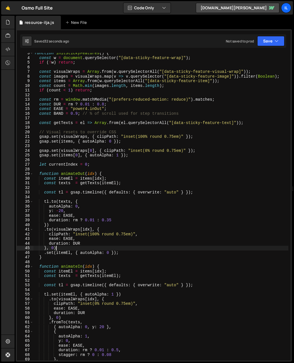
click at [88, 250] on div "function initStickyFeatures ( ) { const w = document . querySelector ( "[data-s…" at bounding box center [160, 209] width 255 height 317
click at [52, 258] on div "function initStickyFeatures ( ) { const w = document . querySelector ( "[data-s…" at bounding box center [160, 209] width 255 height 317
click at [51, 248] on div "function initStickyFeatures ( ) { const w = document . querySelector ( "[data-s…" at bounding box center [160, 209] width 255 height 317
click at [80, 244] on div "function initStickyFeatures ( ) { const w = document . querySelector ( "[data-s…" at bounding box center [160, 209] width 255 height 317
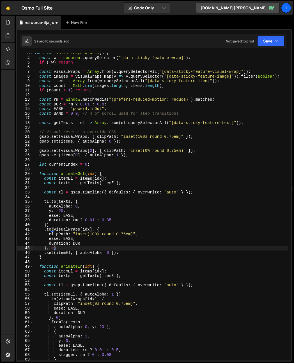
click at [80, 244] on div "function initStickyFeatures ( ) { const w = document . querySelector ( "[data-s…" at bounding box center [160, 209] width 255 height 317
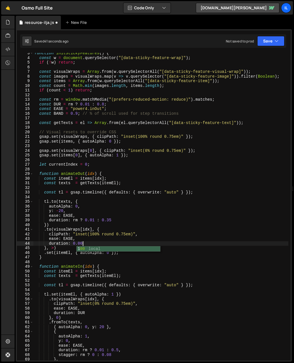
scroll to position [0, 3]
click at [81, 244] on div "function initStickyFeatures ( ) { const w = document . querySelector ( "[data-s…" at bounding box center [160, 209] width 255 height 317
click at [78, 211] on div "function initStickyFeatures ( ) { const w = document . querySelector ( "[data-s…" at bounding box center [160, 209] width 255 height 317
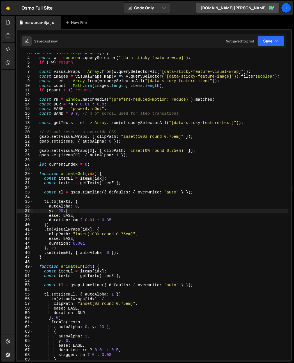
scroll to position [0, 2]
click at [97, 242] on div "function initStickyFeatures ( ) { const w = document . querySelector ( "[data-s…" at bounding box center [160, 209] width 255 height 317
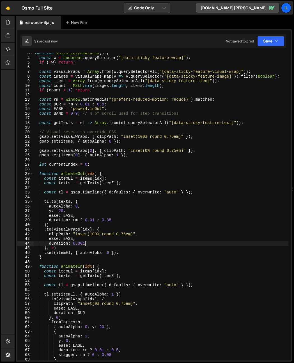
click at [53, 249] on div "function initStickyFeatures ( ) { const w = document . querySelector ( "[data-s…" at bounding box center [160, 209] width 255 height 317
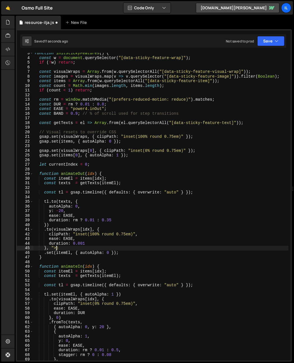
click at [56, 248] on div "function initStickyFeatures ( ) { const w = document . querySelector ( "[data-s…" at bounding box center [160, 209] width 255 height 317
click at [76, 241] on div "function initStickyFeatures ( ) { const w = document . querySelector ( "[data-s…" at bounding box center [160, 209] width 255 height 317
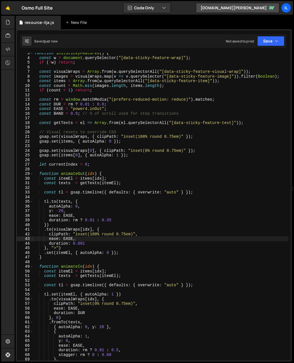
click at [121, 218] on div "function initStickyFeatures ( ) { const w = document . querySelector ( "[data-s…" at bounding box center [160, 209] width 255 height 317
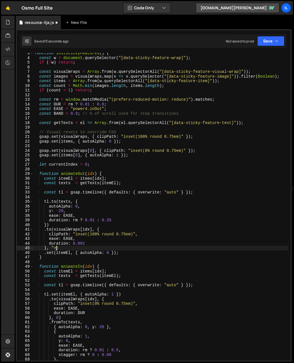
click at [66, 209] on div "function initStickyFeatures ( ) { const w = document . querySelector ( "[data-s…" at bounding box center [160, 209] width 255 height 317
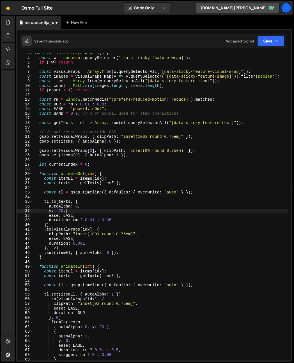
click at [69, 208] on div "function initStickyFeatures ( ) { const w = document . querySelector ( "[data-s…" at bounding box center [160, 209] width 255 height 317
click at [77, 207] on div "function initStickyFeatures ( ) { const w = document . querySelector ( "[data-s…" at bounding box center [160, 209] width 255 height 317
click at [91, 214] on div "function initStickyFeatures ( ) { const w = document . querySelector ( "[data-s…" at bounding box center [160, 209] width 255 height 317
click at [64, 213] on div "function initStickyFeatures ( ) { const w = document . querySelector ( "[data-s…" at bounding box center [160, 209] width 255 height 317
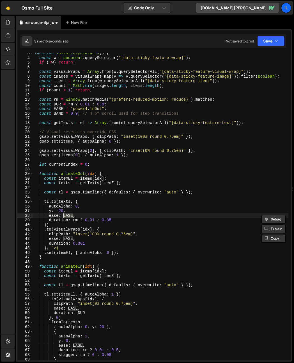
click at [101, 213] on div "function initStickyFeatures ( ) { const w = document . querySelector ( "[data-s…" at bounding box center [160, 209] width 255 height 317
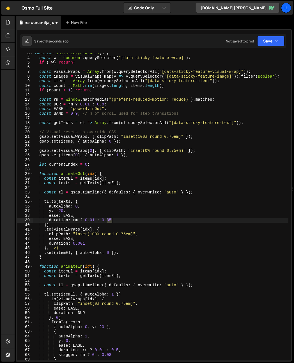
drag, startPoint x: 106, startPoint y: 221, endPoint x: 111, endPoint y: 222, distance: 4.5
click at [111, 222] on div "function initStickyFeatures ( ) { const w = document . querySelector ( "[data-s…" at bounding box center [160, 209] width 255 height 317
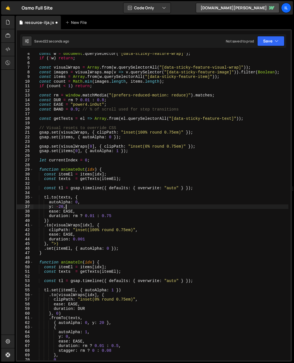
click at [117, 205] on div "const w = document . querySelector ( "[data-sticky-feature-wrap]" ) ; if ( ! w …" at bounding box center [160, 209] width 255 height 317
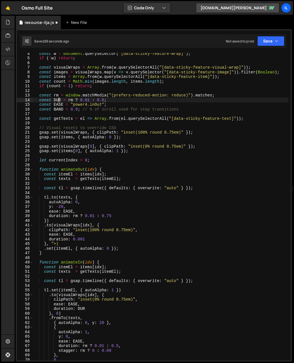
click at [58, 100] on div "const w = document . querySelector ( "[data-sticky-feature-wrap]" ) ; if ( ! w …" at bounding box center [160, 209] width 255 height 317
drag, startPoint x: 58, startPoint y: 100, endPoint x: 58, endPoint y: 110, distance: 9.6
click at [58, 100] on div "const w = document . querySelector ( "[data-sticky-feature-wrap]" ) ; if ( ! w …" at bounding box center [160, 209] width 255 height 317
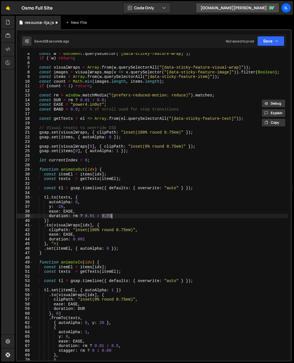
drag, startPoint x: 102, startPoint y: 217, endPoint x: 119, endPoint y: 216, distance: 17.7
click at [119, 216] on div "const w = document . querySelector ( "[data-sticky-feature-wrap]" ) ; if ( ! w …" at bounding box center [160, 209] width 255 height 317
paste textarea "DUR"
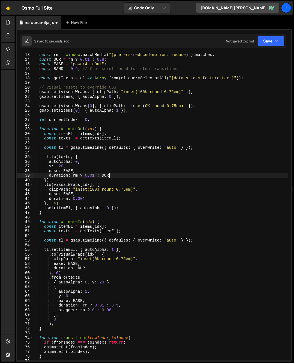
scroll to position [56, 0]
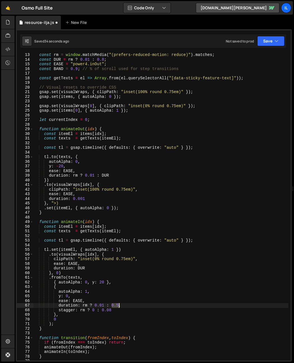
drag, startPoint x: 111, startPoint y: 305, endPoint x: 119, endPoint y: 305, distance: 7.6
click at [119, 305] on div "const rm = window . matchMedia ( "(prefers-reduced-motion: reduce)" ) . matches…" at bounding box center [160, 211] width 255 height 317
paste textarea "DUR"
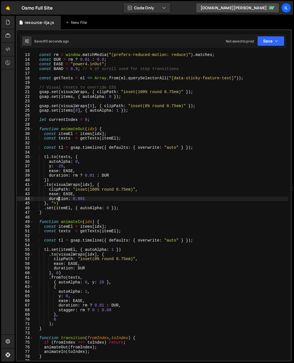
click at [58, 200] on div "const rm = window . matchMedia ( "(prefers-reduced-motion: reduce)" ) . matches…" at bounding box center [160, 211] width 255 height 317
click at [56, 204] on div "const rm = window . matchMedia ( "(prefers-reduced-motion: reduce)" ) . matches…" at bounding box center [160, 211] width 255 height 317
click at [76, 200] on div "const rm = window . matchMedia ( "(prefers-reduced-motion: reduce)" ) . matches…" at bounding box center [160, 211] width 255 height 317
click at [84, 185] on div "const rm = window . matchMedia ( "(prefers-reduced-motion: reduce)" ) . matches…" at bounding box center [160, 211] width 255 height 317
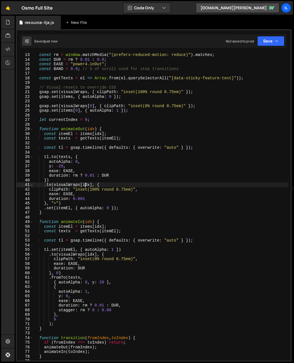
click at [51, 166] on div "const rm = window . matchMedia ( "(prefers-reduced-motion: reduce)" ) . matches…" at bounding box center [160, 211] width 255 height 317
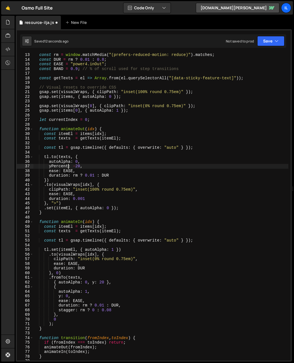
scroll to position [0, 2]
drag, startPoint x: 55, startPoint y: 167, endPoint x: 63, endPoint y: 167, distance: 7.6
click at [63, 167] on div "const rm = window . matchMedia ( "(prefers-reduced-motion: reduce)" ) . matches…" at bounding box center [160, 211] width 255 height 317
click at [109, 150] on div "const rm = window . matchMedia ( "(prefers-reduced-motion: reduce)" ) . matches…" at bounding box center [160, 211] width 255 height 317
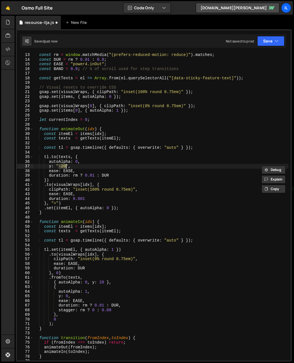
click at [63, 168] on div "const rm = window . matchMedia ( "(prefers-reduced-motion: reduce)" ) . matches…" at bounding box center [160, 206] width 255 height 307
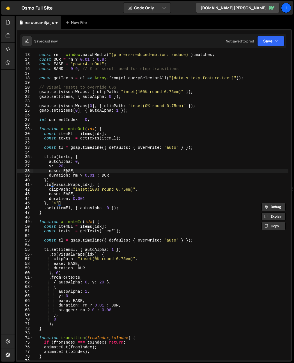
drag, startPoint x: 66, startPoint y: 173, endPoint x: 56, endPoint y: 166, distance: 12.2
click at [66, 173] on div "const rm = window . matchMedia ( "(prefers-reduced-motion: reduce)" ) . matches…" at bounding box center [160, 211] width 255 height 317
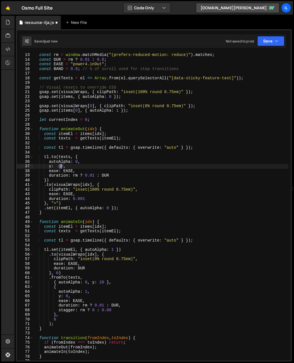
click at [61, 166] on div "const rm = window . matchMedia ( "(prefers-reduced-motion: reduce)" ) . matches…" at bounding box center [160, 211] width 255 height 317
click at [144, 171] on div "const rm = window . matchMedia ( "(prefers-reduced-motion: reduce)" ) . matches…" at bounding box center [160, 211] width 255 height 317
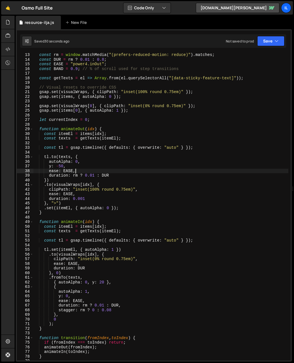
scroll to position [32, 0]
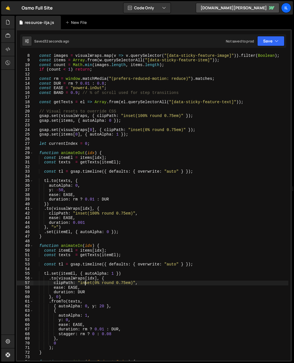
click at [85, 281] on div "const visualWraps = Array . from ( w . querySelectorAll ( "[data-sticky-feature…" at bounding box center [160, 207] width 255 height 317
type textarea "clipPath: "inset(0% round 0.75em)","
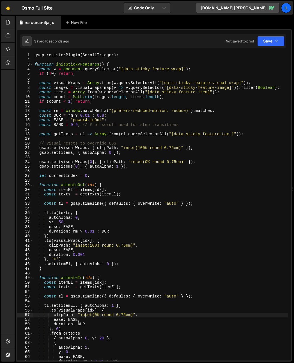
click at [133, 62] on div "gsap . registerPlugin ( ScrollTrigger ) ; function initStickyFeatures ( ) { con…" at bounding box center [160, 211] width 255 height 317
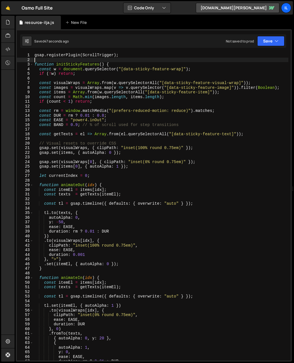
click at [133, 56] on div "gsap . registerPlugin ( ScrollTrigger ) ; function initStickyFeatures ( ) { con…" at bounding box center [160, 211] width 255 height 317
type textarea "gsap.registerPlugin(ScrollTrigger);"
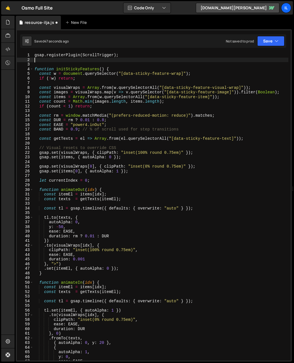
paste textarea "}"
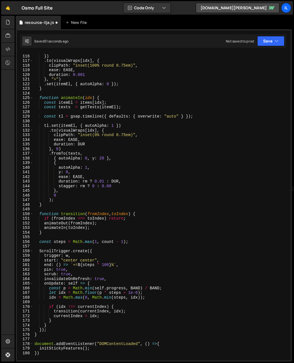
scroll to position [578, 0]
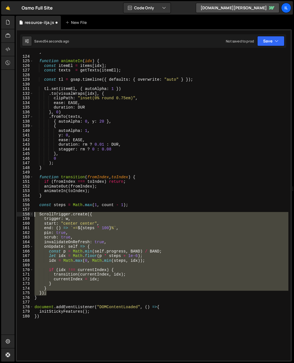
drag, startPoint x: 51, startPoint y: 292, endPoint x: 21, endPoint y: 214, distance: 84.2
click at [21, 214] on div "} 123 124 125 126 127 128 129 130 131 132 133 134 135 136 137 138 139 140 141 1…" at bounding box center [154, 206] width 274 height 307
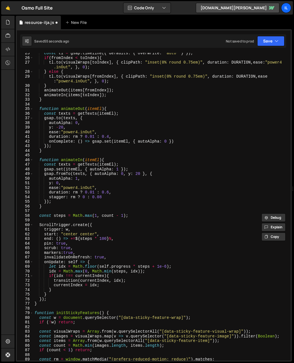
scroll to position [113, 0]
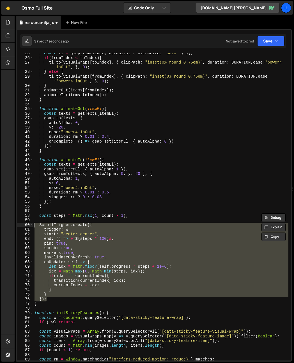
drag, startPoint x: 49, startPoint y: 299, endPoint x: 20, endPoint y: 226, distance: 78.6
click at [20, 226] on div "ScrollTrigger.create({ trigger: w, 25 26 27 28 29 30 31 32 33 34 35 36 37 38 39…" at bounding box center [154, 206] width 274 height 307
paste textarea "});"
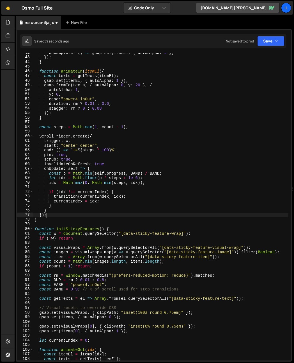
scroll to position [278, 0]
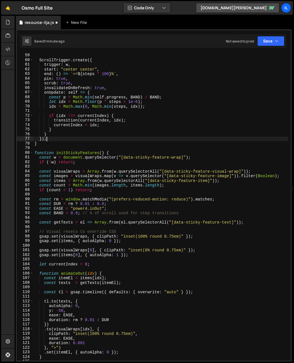
click at [56, 213] on div "const steps = Math . max ( 1 , count - 1 ) ; ScrollTrigger . create ({ trigger …" at bounding box center [160, 206] width 255 height 317
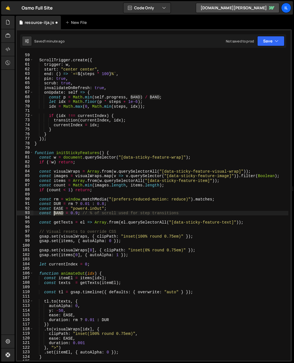
click at [56, 213] on div "const steps = Math . max ( 1 , count - 1 ) ; ScrollTrigger . create ({ trigger …" at bounding box center [160, 206] width 255 height 317
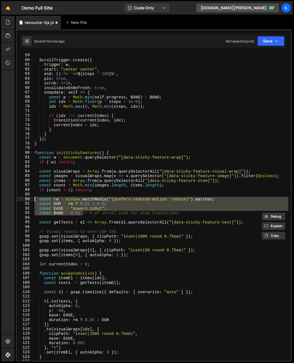
drag, startPoint x: 82, startPoint y: 213, endPoint x: 26, endPoint y: 199, distance: 57.2
click at [26, 199] on div "const BAND = 0.9; // % of scroll used for step transitions 58 59 60 61 62 63 64…" at bounding box center [154, 206] width 274 height 307
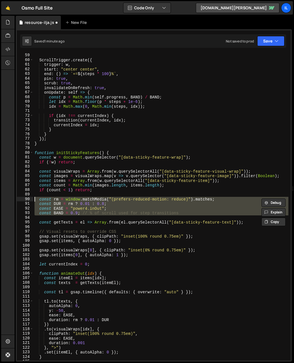
drag, startPoint x: 195, startPoint y: 215, endPoint x: 23, endPoint y: 199, distance: 173.2
click at [23, 199] on div "const rm = window.matchMedia("(prefers-reduced-motion: reduce)").matches; const…" at bounding box center [154, 206] width 274 height 307
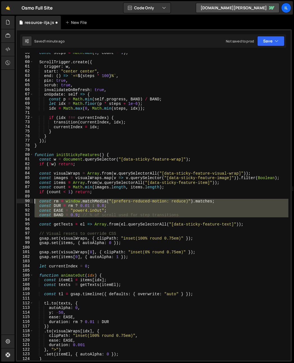
scroll to position [0, 0]
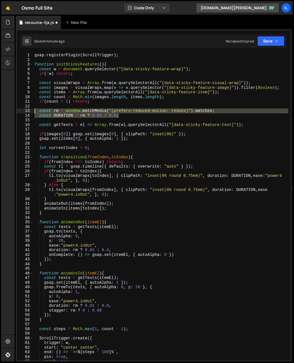
drag, startPoint x: 131, startPoint y: 115, endPoint x: 15, endPoint y: 112, distance: 115.8
click at [15, 112] on div "Files New File Javascript files 0 flow.js 0 0 list.js 0 0 marketing-site.js 0 0…" at bounding box center [155, 189] width 280 height 346
type textarea "const rm = window.matchMedia("(prefers-reduced-motion: reduce)").matches; const…"
paste textarea
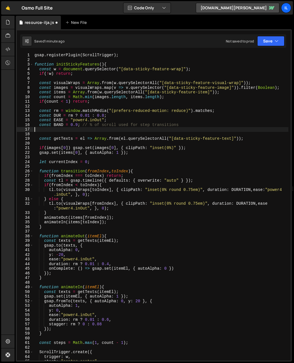
click at [57, 128] on div "gsap . registerPlugin ( ScrollTrigger ) ; function initStickyFeatures ( ) { con…" at bounding box center [160, 211] width 255 height 317
click at [54, 133] on div "gsap . registerPlugin ( ScrollTrigger ) ; function initStickyFeatures ( ) { con…" at bounding box center [160, 211] width 255 height 317
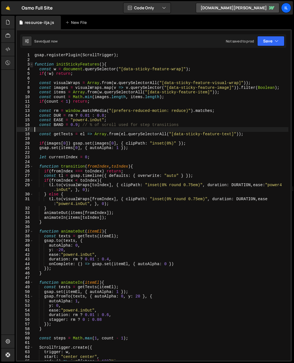
click at [31, 65] on span at bounding box center [31, 64] width 3 height 5
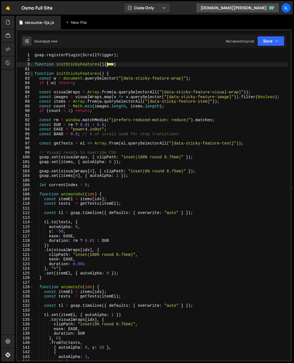
click at [32, 74] on span at bounding box center [31, 73] width 3 height 5
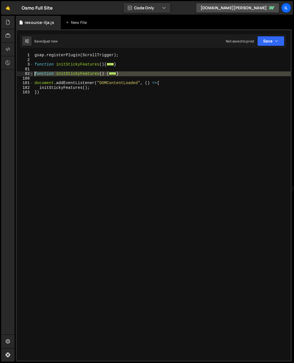
drag, startPoint x: 37, startPoint y: 78, endPoint x: 32, endPoint y: 73, distance: 6.6
click at [32, 73] on div "1 2 3 81 82 180 181 182 183 gsap . registerPlugin ( ScrollTrigger ) ; function …" at bounding box center [154, 206] width 274 height 307
click at [33, 64] on span at bounding box center [31, 64] width 3 height 5
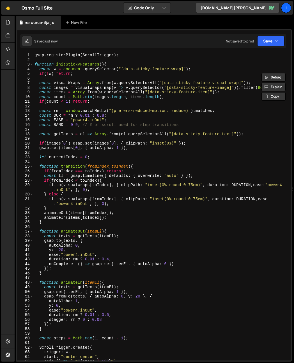
click at [61, 124] on div "gsap . registerPlugin ( ScrollTrigger ) ; function initStickyFeatures ( ) { con…" at bounding box center [160, 211] width 255 height 317
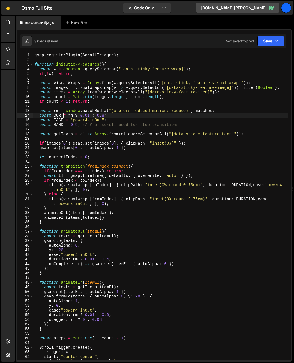
click at [63, 116] on div "gsap . registerPlugin ( ScrollTrigger ) ; function initStickyFeatures ( ) { con…" at bounding box center [160, 211] width 255 height 317
click at [61, 115] on div "gsap . registerPlugin ( ScrollTrigger ) ; function initStickyFeatures ( ) { con…" at bounding box center [160, 211] width 255 height 317
type textarea "const DURATION = rm ? 0.01 : 0.8;"
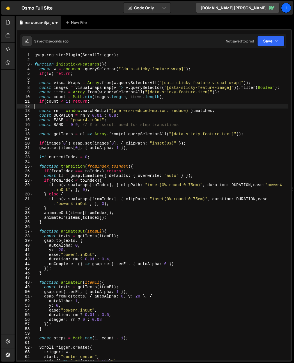
click at [96, 105] on div "gsap . registerPlugin ( ScrollTrigger ) ; function initStickyFeatures ( ) { con…" at bounding box center [160, 211] width 255 height 317
click at [143, 120] on div "gsap . registerPlugin ( ScrollTrigger ) ; function initStickyFeatures ( ) { con…" at bounding box center [160, 211] width 255 height 317
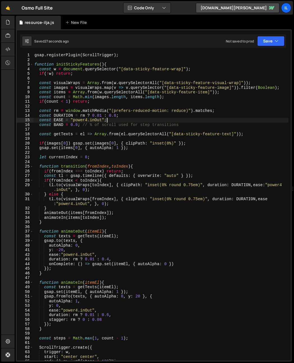
click at [88, 114] on div "gsap . registerPlugin ( ScrollTrigger ) ; function initStickyFeatures ( ) { con…" at bounding box center [160, 211] width 255 height 317
type textarea "const DURATION = rm ? 0.01 : 0.8;"
click at [70, 80] on div "gsap . registerPlugin ( ScrollTrigger ) ; function initStickyFeatures ( ) { con…" at bounding box center [160, 211] width 255 height 317
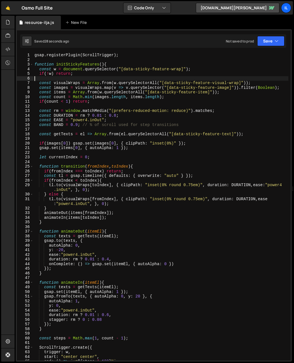
click at [68, 82] on div "gsap . registerPlugin ( ScrollTrigger ) ; function initStickyFeatures ( ) { con…" at bounding box center [160, 211] width 255 height 317
click at [69, 82] on div "gsap . registerPlugin ( ScrollTrigger ) ; function initStickyFeatures ( ) { con…" at bounding box center [160, 211] width 255 height 317
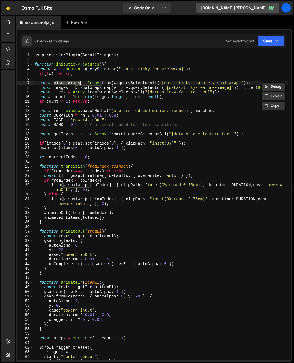
click at [51, 186] on div "gsap . registerPlugin ( ScrollTrigger ) ; function initStickyFeatures ( ) { con…" at bounding box center [160, 211] width 255 height 317
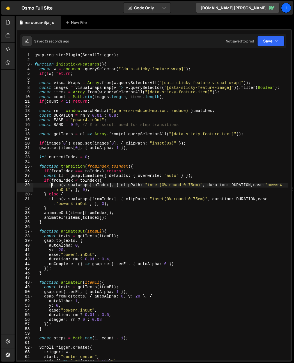
click at [158, 208] on div "gsap . registerPlugin ( ScrollTrigger ) ; function initStickyFeatures ( ) { con…" at bounding box center [160, 211] width 255 height 317
click at [122, 185] on div "gsap . registerPlugin ( ScrollTrigger ) ; function initStickyFeatures ( ) { con…" at bounding box center [160, 211] width 255 height 317
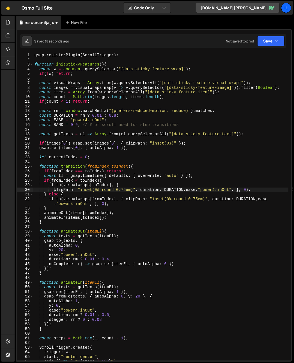
click at [141, 190] on div "gsap . registerPlugin ( ScrollTrigger ) ; function initStickyFeatures ( ) { con…" at bounding box center [160, 211] width 255 height 317
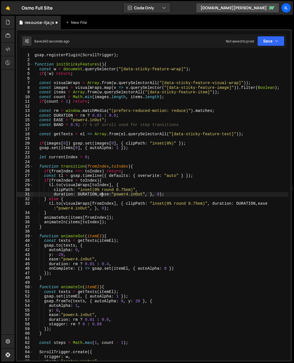
click at [101, 195] on div "gsap . registerPlugin ( ScrollTrigger ) ; function initStickyFeatures ( ) { con…" at bounding box center [160, 211] width 255 height 317
click at [100, 194] on div "gsap . registerPlugin ( ScrollTrigger ) ; function initStickyFeatures ( ) { con…" at bounding box center [160, 211] width 255 height 317
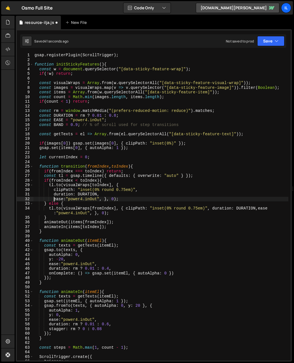
click at [104, 201] on div "gsap . registerPlugin ( ScrollTrigger ) ; function initStickyFeatures ( ) { con…" at bounding box center [160, 211] width 255 height 317
click at [105, 199] on div "gsap . registerPlugin ( ScrollTrigger ) ; function initStickyFeatures ( ) { con…" at bounding box center [160, 211] width 255 height 317
type textarea "ease:"power4.inOut"}, 0);"
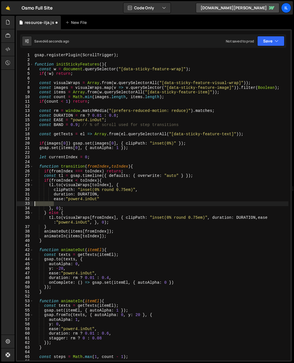
drag, startPoint x: 55, startPoint y: 204, endPoint x: 18, endPoint y: 203, distance: 37.4
click at [18, 203] on div "1 2 3 4 5 6 7 8 9 10 11 12 13 14 15 16 17 18 19 20 21 22 23 24 25 26 27 28 29 3…" at bounding box center [154, 206] width 274 height 307
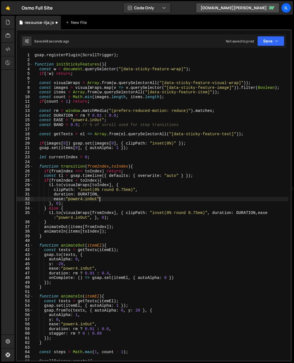
click at [126, 212] on div "gsap . registerPlugin ( ScrollTrigger ) ; function initStickyFeatures ( ) { con…" at bounding box center [160, 211] width 255 height 317
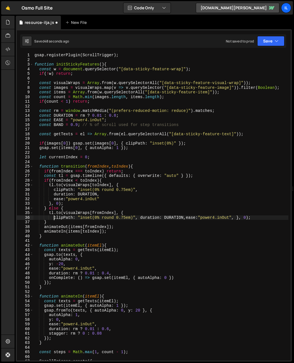
scroll to position [0, 1]
click at [141, 218] on div "gsap . registerPlugin ( ScrollTrigger ) ; function initStickyFeatures ( ) { con…" at bounding box center [160, 211] width 255 height 317
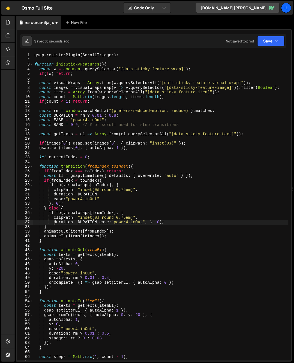
click at [100, 223] on div "gsap . registerPlugin ( ScrollTrigger ) ; function initStickyFeatures ( ) { con…" at bounding box center [160, 211] width 255 height 317
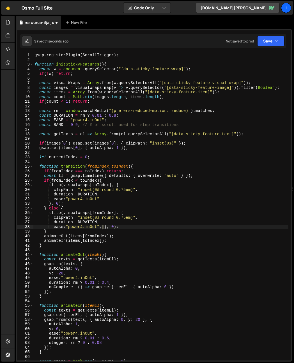
click at [101, 227] on div "gsap . registerPlugin ( ScrollTrigger ) ; function initStickyFeatures ( ) { con…" at bounding box center [160, 211] width 255 height 317
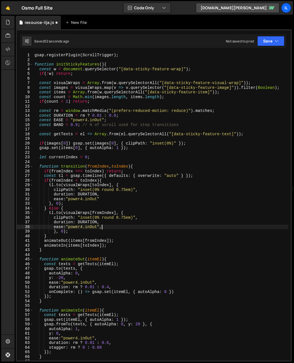
click at [103, 229] on div "gsap . registerPlugin ( ScrollTrigger ) ; function initStickyFeatures ( ) { con…" at bounding box center [160, 211] width 255 height 317
click at [55, 232] on div "gsap . registerPlugin ( ScrollTrigger ) ; function initStickyFeatures ( ) { con…" at bounding box center [160, 211] width 255 height 317
click at [53, 233] on div "gsap . registerPlugin ( ScrollTrigger ) ; function initStickyFeatures ( ) { con…" at bounding box center [160, 211] width 255 height 317
click at [91, 230] on div "gsap . registerPlugin ( ScrollTrigger ) ; function initStickyFeatures ( ) { con…" at bounding box center [160, 211] width 255 height 317
click at [211, 174] on div "gsap . registerPlugin ( ScrollTrigger ) ; function initStickyFeatures ( ) { con…" at bounding box center [160, 211] width 255 height 317
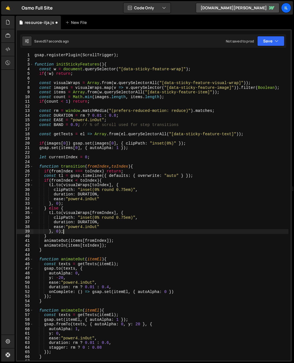
type textarea "const tl = gsap.timeline({ defaults: { overwrite: "auto" } });"
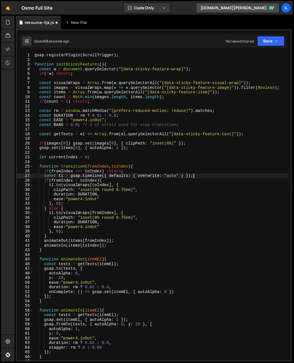
scroll to position [0, 0]
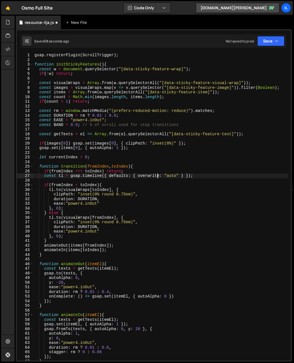
click at [157, 177] on div "gsap . registerPlugin ( ScrollTrigger ) ; function initStickyFeatures ( ) { con…" at bounding box center [160, 211] width 255 height 317
type textarea "const tl = gsap.timeline({ defaults: { overwrite: "auto" } });"
click at [165, 181] on div "gsap . registerPlugin ( ScrollTrigger ) ; function initStickyFeatures ( ) { con…" at bounding box center [160, 211] width 255 height 317
click at [155, 178] on div "gsap . registerPlugin ( ScrollTrigger ) ; function initStickyFeatures ( ) { con…" at bounding box center [160, 211] width 255 height 317
type textarea "const tl = gsap.timeline({ defaults: { overwrite: "auto" } });"
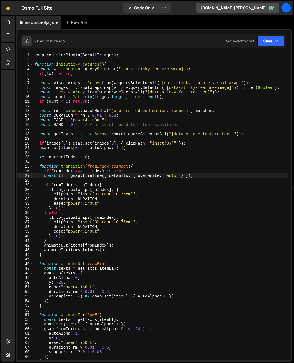
click at [129, 179] on div "gsap . registerPlugin ( ScrollTrigger ) ; function initStickyFeatures ( ) { con…" at bounding box center [160, 211] width 255 height 317
click at [71, 242] on div "gsap . registerPlugin ( ScrollTrigger ) ; function initStickyFeatures ( ) { con…" at bounding box center [160, 211] width 255 height 317
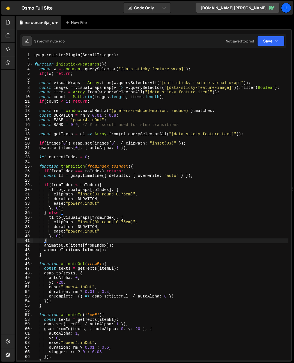
click at [82, 237] on div "gsap . registerPlugin ( ScrollTrigger ) ; function initStickyFeatures ( ) { con…" at bounding box center [160, 211] width 255 height 317
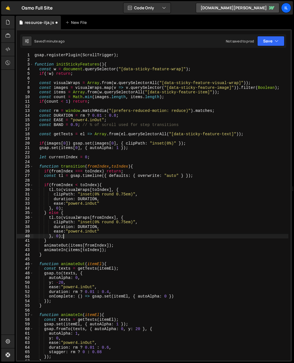
click at [110, 233] on div "gsap . registerPlugin ( ScrollTrigger ) ; function initStickyFeatures ( ) { con…" at bounding box center [160, 211] width 255 height 317
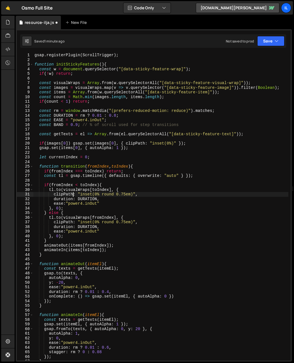
click at [73, 192] on div "gsap . registerPlugin ( ScrollTrigger ) ; function initStickyFeatures ( ) { con…" at bounding box center [160, 211] width 255 height 317
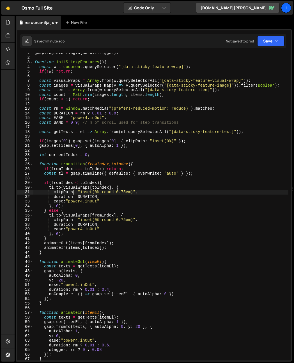
click at [89, 198] on div "gsap . registerPlugin ( ScrollTrigger ) ; function initStickyFeatures ( ) { con…" at bounding box center [160, 209] width 255 height 317
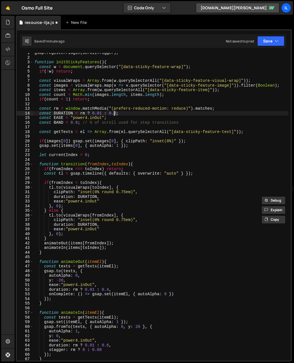
click at [115, 113] on div "gsap . registerPlugin ( ScrollTrigger ) ; function initStickyFeatures ( ) { con…" at bounding box center [160, 209] width 255 height 317
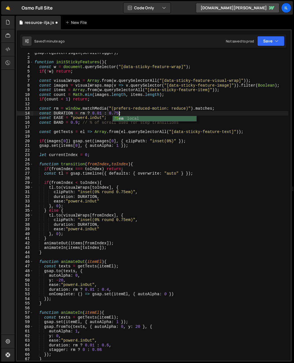
scroll to position [0, 6]
click at [110, 185] on div "gsap . registerPlugin ( ScrollTrigger ) ; function initStickyFeatures ( ) { con…" at bounding box center [160, 209] width 255 height 317
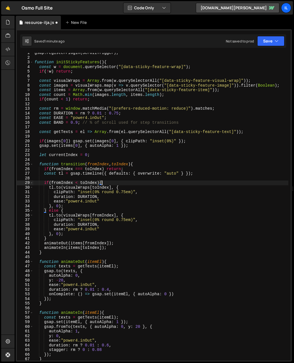
scroll to position [0, 4]
click at [57, 167] on div "gsap . registerPlugin ( ScrollTrigger ) ; function initStickyFeatures ( ) { con…" at bounding box center [160, 209] width 255 height 317
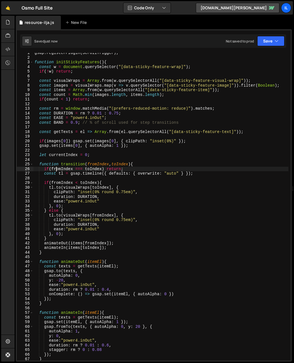
click at [60, 163] on div "gsap . registerPlugin ( ScrollTrigger ) ; function initStickyFeatures ( ) { con…" at bounding box center [160, 209] width 255 height 317
type textarea "function transition(fromIndex, toIndex){"
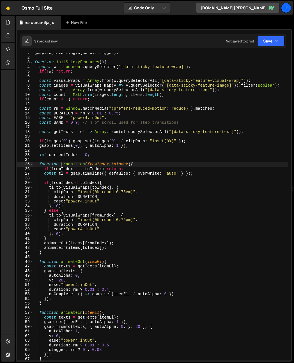
click at [67, 158] on div "gsap . registerPlugin ( ScrollTrigger ) ; function initStickyFeatures ( ) { con…" at bounding box center [160, 209] width 255 height 317
type textarea "function transition(fromIndex, toIndex){"
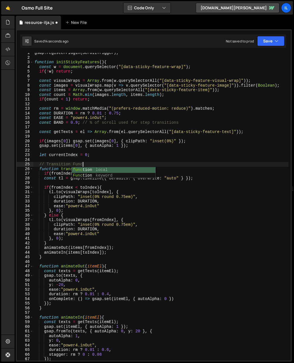
type textarea "// Transition Function"
click at [61, 260] on div "gsap . registerPlugin ( ScrollTrigger ) ; function initStickyFeatures ( ) { con…" at bounding box center [160, 209] width 255 height 317
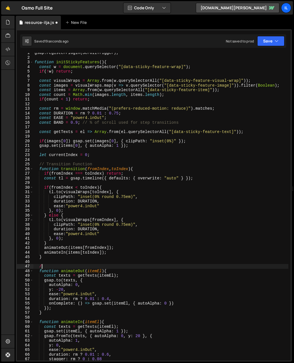
scroll to position [0, 1]
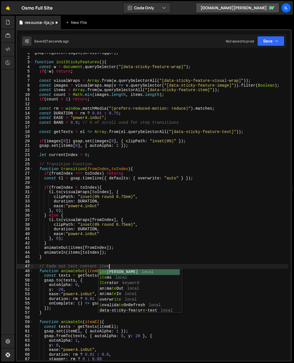
type textarea "// Fade out text content items"
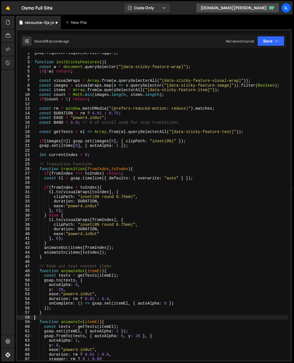
click at [55, 317] on div "gsap . registerPlugin ( ScrollTrigger ) ; function initStickyFeatures ( ) { con…" at bounding box center [160, 209] width 255 height 317
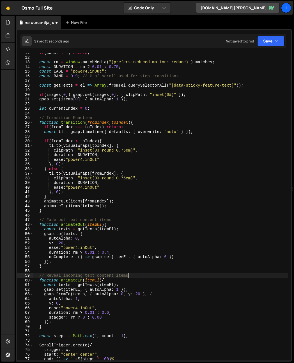
scroll to position [49, 0]
type textarea "// Reveal incoming text content items"
click at [111, 272] on div "if ( count < 1 ) return ; const rm = window . matchMedia ( "(prefers-reduced-mo…" at bounding box center [160, 209] width 255 height 317
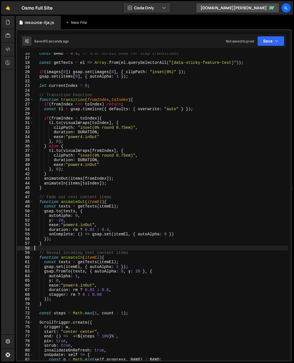
scroll to position [71, 0]
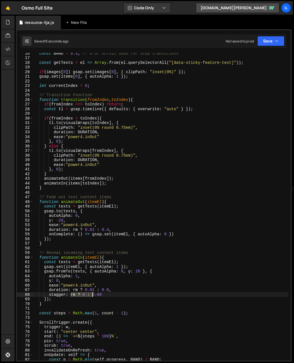
drag, startPoint x: 71, startPoint y: 295, endPoint x: 92, endPoint y: 296, distance: 21.1
click at [92, 296] on div "const BAND = 0.9 ; // % of scroll used for step transitions const getTexts = el…" at bounding box center [160, 209] width 255 height 317
drag, startPoint x: 88, startPoint y: 291, endPoint x: 103, endPoint y: 269, distance: 27.4
click at [101, 291] on div "const BAND = 0.9 ; // % of scroll used for step transitions const getTexts = el…" at bounding box center [160, 209] width 255 height 317
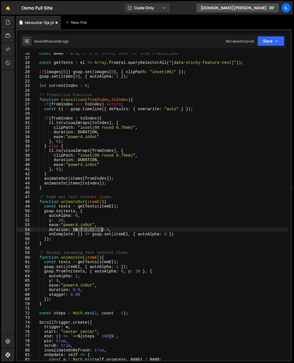
drag, startPoint x: 79, startPoint y: 230, endPoint x: 101, endPoint y: 230, distance: 22.8
click at [102, 230] on div "const BAND = 0.9 ; // % of scroll used for step transitions const getTexts = el…" at bounding box center [160, 209] width 255 height 317
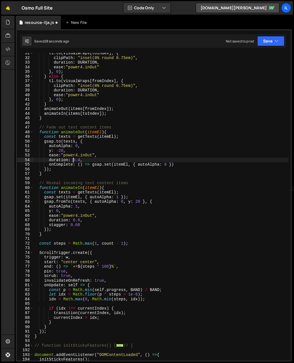
scroll to position [178, 0]
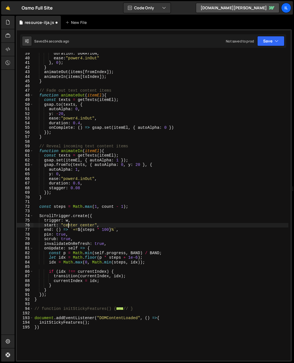
click at [69, 223] on div "duration : DURATION , ease : "power4.inOut" } , 0 ) ; } animateOut ( items [ fr…" at bounding box center [160, 209] width 255 height 317
click at [83, 255] on div "duration : DURATION , ease : "power4.inOut" } , 0 ) ; } animateOut ( items [ fr…" at bounding box center [160, 209] width 255 height 317
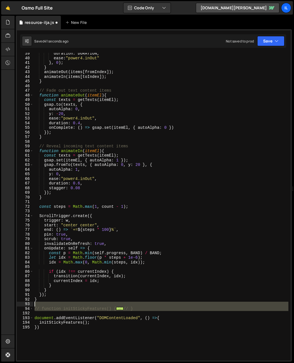
drag, startPoint x: 39, startPoint y: 314, endPoint x: 26, endPoint y: 303, distance: 17.1
click at [26, 303] on div "const p = Math.min(self.progress, BAND) / BAND; 39 40 41 42 43 44 45 46 47 48 4…" at bounding box center [154, 206] width 274 height 307
type textarea "// function initStickyFeatures() {"
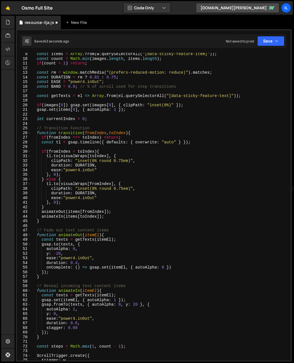
scroll to position [0, 0]
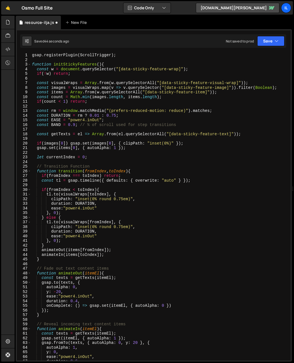
click at [118, 235] on div "gsap . registerPlugin ( ScrollTrigger ) ; function initStickyFeatures ( ) { con…" at bounding box center [160, 211] width 258 height 317
type textarea "ease:"power4.inOut""
click at [124, 262] on div "gsap . registerPlugin ( ScrollTrigger ) ; function initStickyFeatures ( ) { con…" at bounding box center [160, 211] width 258 height 317
click at [64, 114] on div "gsap . registerPlugin ( ScrollTrigger ) ; function initStickyFeatures ( ) { con…" at bounding box center [160, 211] width 258 height 317
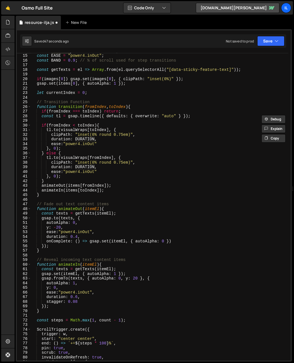
scroll to position [87, 0]
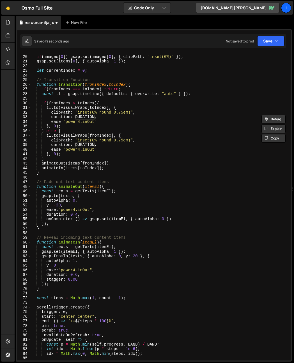
click at [79, 145] on div "if ( images [ 0 ]) gsap . set ( images [ 0 ] , { clipPath : "inset(0%)" }) ; gs…" at bounding box center [160, 208] width 258 height 317
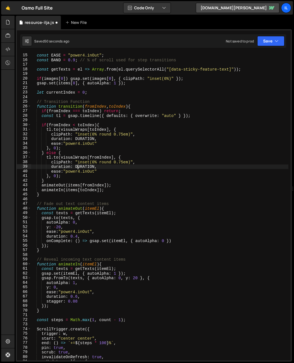
scroll to position [0, 0]
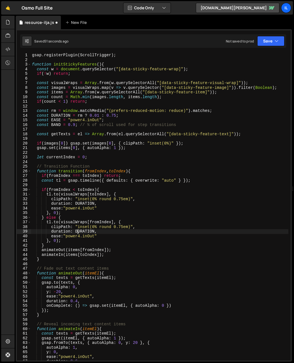
click at [55, 117] on div "gsap . registerPlugin ( ScrollTrigger ) ; function initStickyFeatures ( ) { con…" at bounding box center [160, 211] width 258 height 317
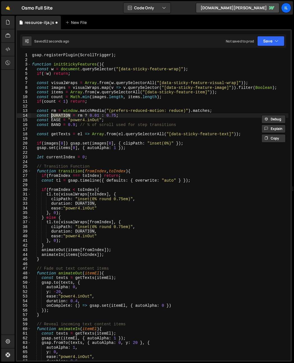
click at [55, 120] on div "gsap . registerPlugin ( ScrollTrigger ) ; function initStickyFeatures ( ) { con…" at bounding box center [160, 211] width 258 height 317
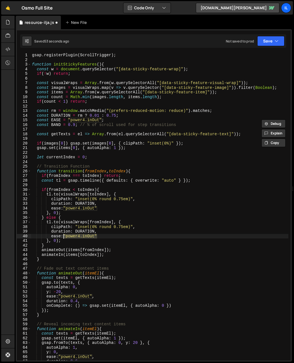
drag, startPoint x: 101, startPoint y: 235, endPoint x: 64, endPoint y: 237, distance: 37.7
click at [64, 237] on div "gsap . registerPlugin ( ScrollTrigger ) ; function initStickyFeatures ( ) { con…" at bounding box center [160, 211] width 258 height 317
paste textarea "EASE"
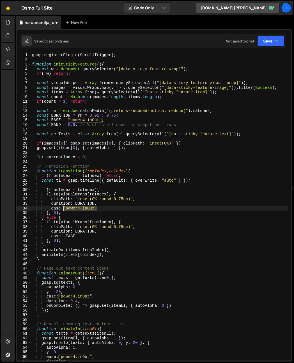
drag, startPoint x: 99, startPoint y: 208, endPoint x: 64, endPoint y: 209, distance: 35.1
click at [64, 209] on div "gsap . registerPlugin ( ScrollTrigger ) ; function initStickyFeatures ( ) { con…" at bounding box center [160, 211] width 258 height 317
paste textarea "EASE"
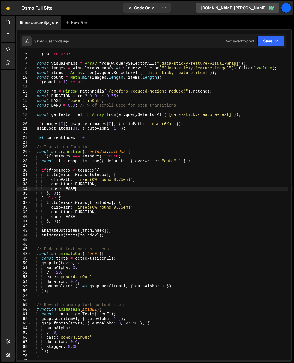
scroll to position [54, 0]
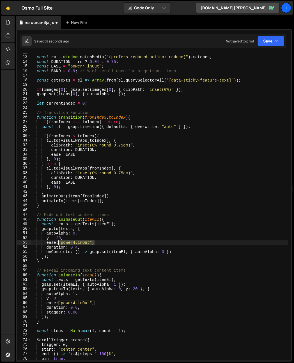
drag, startPoint x: 90, startPoint y: 241, endPoint x: 60, endPoint y: 241, distance: 30.1
click at [60, 241] on div "const rm = window . matchMedia ( "(prefers-reduced-motion: reduce)" ) . matches…" at bounding box center [160, 208] width 258 height 317
paste textarea "EASE"
click at [59, 243] on div "const rm = window . matchMedia ( "(prefers-reduced-motion: reduce)" ) . matches…" at bounding box center [160, 208] width 258 height 317
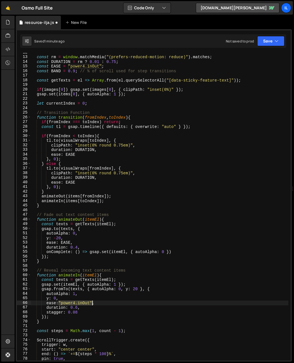
drag, startPoint x: 59, startPoint y: 304, endPoint x: 91, endPoint y: 303, distance: 32.1
click at [91, 303] on div "const rm = window . matchMedia ( "(prefers-reduced-motion: reduce)" ) . matches…" at bounding box center [160, 208] width 258 height 317
paste textarea "EASE"
click at [90, 305] on div "const rm = window . matchMedia ( "(prefers-reduced-motion: reduce)" ) . matches…" at bounding box center [160, 208] width 258 height 317
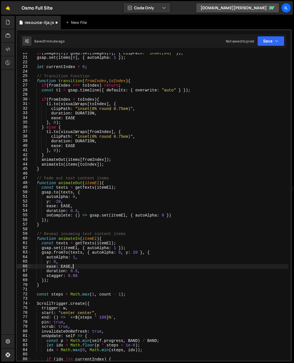
scroll to position [86, 0]
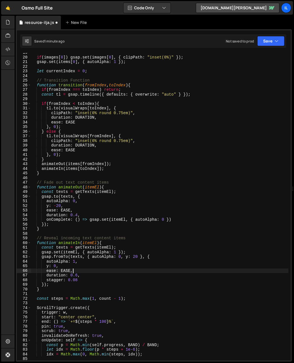
type textarea "ease: EASE,"
click at [97, 177] on div "if ( images [ 0 ]) gsap . set ( images [ 0 ] , { clipPath : "inset(0%)" }) ; gs…" at bounding box center [160, 208] width 258 height 317
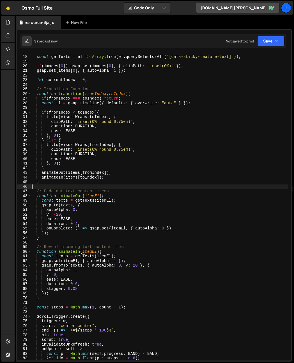
scroll to position [77, 0]
click at [94, 162] on div "const getTexts = el => Array . from ( el . querySelectorAll ( "[data-sticky-fea…" at bounding box center [160, 208] width 258 height 317
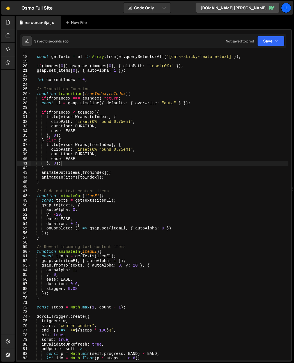
click at [94, 149] on div "const getTexts = el => Array . from ( el . querySelectorAll ( "[data-sticky-fea…" at bounding box center [160, 208] width 258 height 317
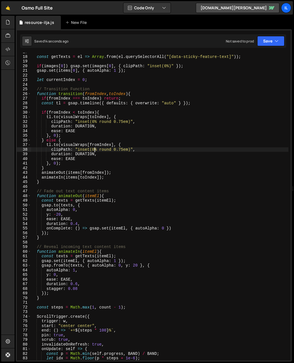
click at [92, 148] on div "const getTexts = el => Array . from ( el . querySelectorAll ( "[data-sticky-fea…" at bounding box center [160, 208] width 258 height 317
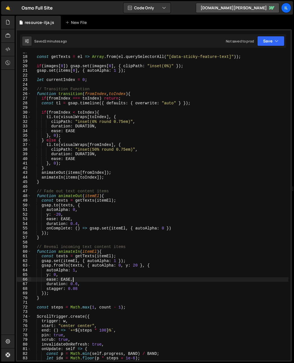
click at [81, 280] on div "const getTexts = el => Array . from ( el . querySelectorAll ( "[data-sticky-fea…" at bounding box center [160, 208] width 258 height 317
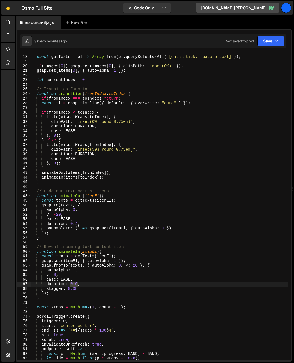
drag, startPoint x: 71, startPoint y: 284, endPoint x: 78, endPoint y: 284, distance: 7.3
click at [78, 284] on div "const getTexts = el => Array . from ( el . querySelectorAll ( "[data-sticky-fea…" at bounding box center [160, 208] width 258 height 317
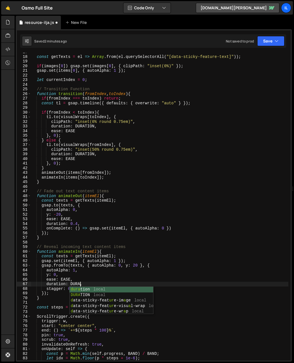
scroll to position [0, 3]
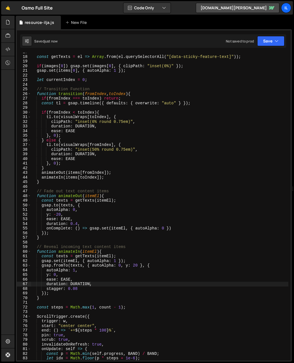
click at [100, 294] on div "const getTexts = el => Array . from ( el . querySelectorAll ( "[data-sticky-fea…" at bounding box center [160, 208] width 258 height 317
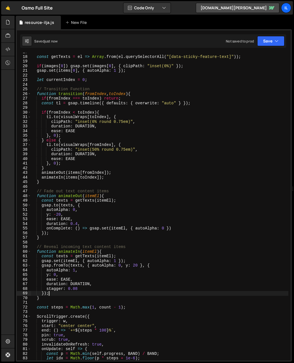
scroll to position [0, 1]
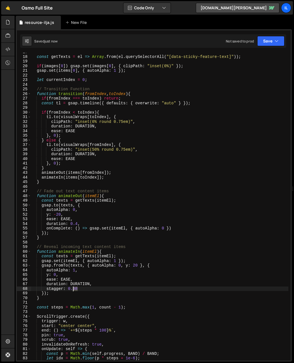
drag, startPoint x: 78, startPoint y: 290, endPoint x: 73, endPoint y: 290, distance: 4.8
click at [73, 290] on div "const getTexts = el => Array . from ( el . querySelectorAll ( "[data-sticky-fea…" at bounding box center [160, 208] width 258 height 317
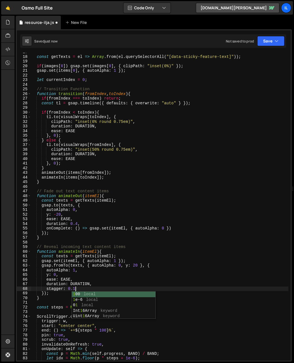
scroll to position [0, 3]
click at [81, 258] on div "const getTexts = el => Array . from ( el . querySelectorAll ( "[data-sticky-fea…" at bounding box center [160, 208] width 258 height 317
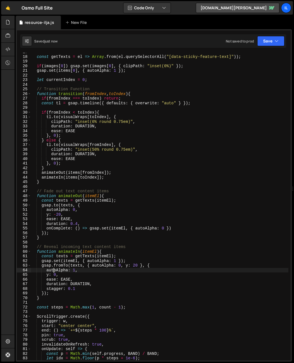
click at [53, 268] on div "const getTexts = el => Array . from ( el . querySelectorAll ( "[data-sticky-fea…" at bounding box center [160, 208] width 258 height 317
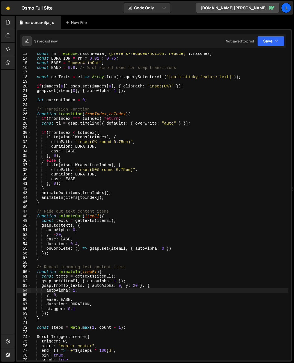
click at [78, 216] on div "const rm = window . matchMedia ( "(prefers-reduced-motion: reduce)" ) . matches…" at bounding box center [160, 209] width 258 height 317
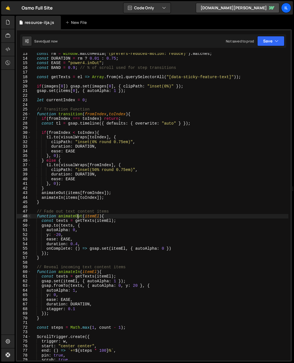
scroll to position [16, 0]
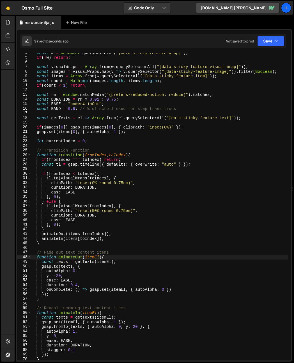
click at [60, 117] on div "const w = document . querySelector ( "[data-sticky-feature-wrap]" ) ; if ( ! w …" at bounding box center [160, 209] width 258 height 317
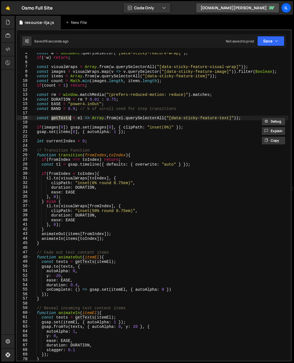
scroll to position [20, 0]
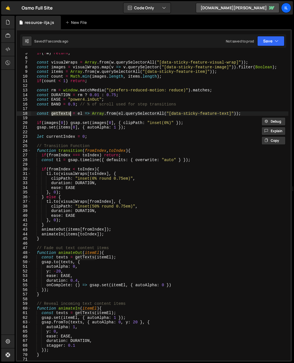
click at [106, 333] on div "if ( ! w ) return ; const visualWraps = Array . from ( w . querySelectorAll ( "…" at bounding box center [160, 209] width 258 height 317
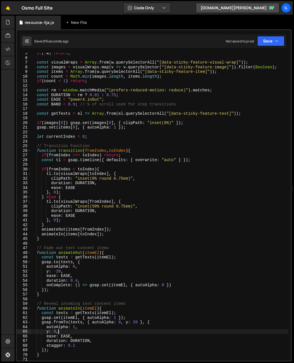
click at [90, 320] on div "if ( ! w ) return ; const visualWraps = Array . from ( w . querySelectorAll ( "…" at bounding box center [160, 209] width 258 height 317
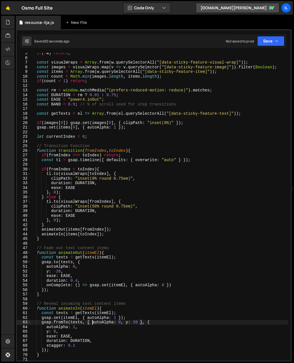
click at [92, 322] on div "if ( ! w ) return ; const visualWraps = Array . from ( w . querySelectorAll ( "…" at bounding box center [160, 209] width 258 height 317
type textarea "autoAlpha: 0, y: 20 }, {"
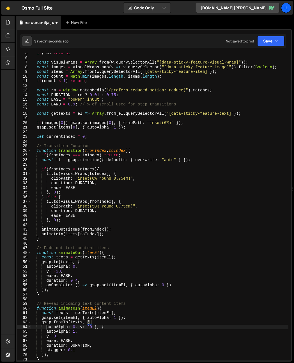
scroll to position [0, 1]
click at [96, 327] on div "if ( ! w ) return ; const visualWraps = Array . from ( w . querySelectorAll ( "…" at bounding box center [160, 209] width 258 height 317
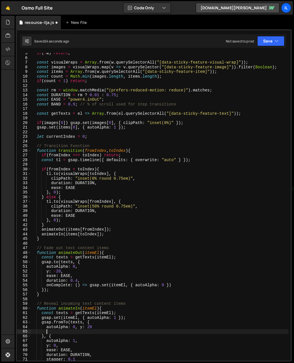
click at [81, 328] on div "if ( ! w ) return ; const visualWraps = Array . from ( w . querySelectorAll ( "…" at bounding box center [160, 209] width 258 height 317
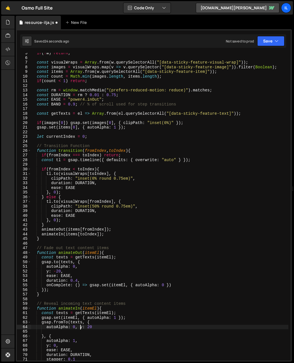
scroll to position [0, 1]
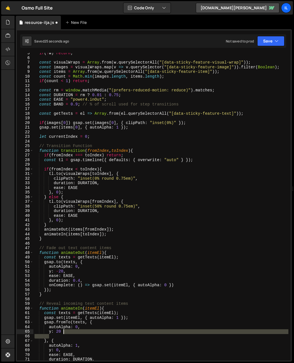
drag, startPoint x: 62, startPoint y: 336, endPoint x: 70, endPoint y: 332, distance: 8.4
click at [70, 332] on div "if ( ! w ) return ; const visualWraps = Array . from ( w . querySelectorAll ( "…" at bounding box center [160, 209] width 255 height 317
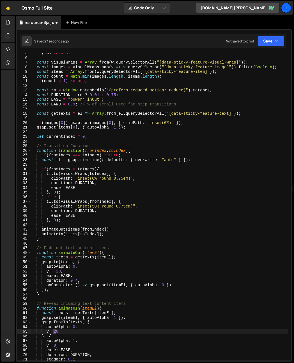
click at [54, 333] on div "if ( ! w ) return ; const visualWraps = Array . from ( w . querySelectorAll ( "…" at bounding box center [160, 209] width 258 height 317
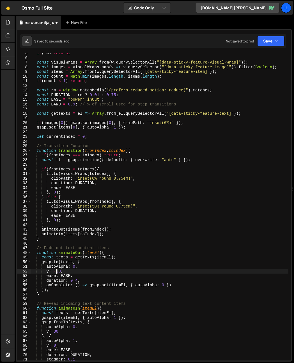
click at [57, 271] on div "if ( ! w ) return ; const visualWraps = Array . from ( w . querySelectorAll ( "…" at bounding box center [160, 209] width 258 height 317
click at [97, 273] on div "if ( ! w ) return ; const visualWraps = Array . from ( w . querySelectorAll ( "…" at bounding box center [160, 209] width 258 height 317
click at [96, 290] on div "if ( ! w ) return ; const visualWraps = Array . from ( w . querySelectorAll ( "…" at bounding box center [160, 209] width 258 height 317
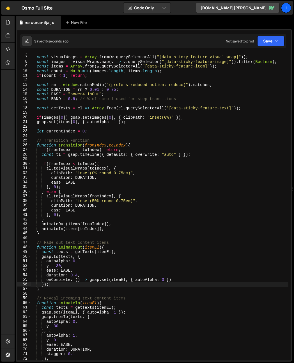
scroll to position [78, 0]
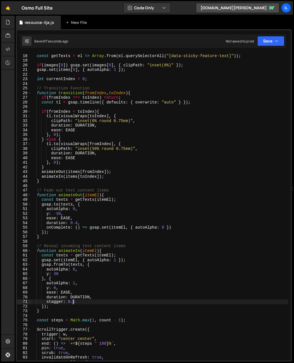
click at [73, 303] on div "const getTexts = el => Array . from ( el . querySelectorAll ( "[data-sticky-fea…" at bounding box center [160, 207] width 258 height 317
click at [74, 301] on div "const getTexts = el => Array . from ( el . querySelectorAll ( "[data-sticky-fea…" at bounding box center [160, 207] width 258 height 317
click at [77, 297] on div "const getTexts = el => Array . from ( el . querySelectorAll ( "[data-sticky-fea…" at bounding box center [160, 207] width 258 height 317
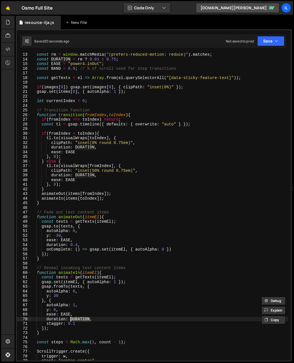
scroll to position [56, 0]
click at [68, 314] on div "const rm = window . matchMedia ( "(prefers-reduced-motion: reduce)" ) . matches…" at bounding box center [160, 210] width 258 height 317
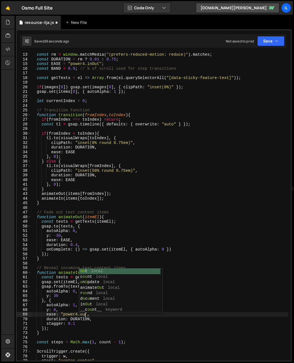
scroll to position [0, 4]
click at [95, 233] on div "const rm = window . matchMedia ( "(prefers-reduced-motion: reduce)" ) . matches…" at bounding box center [160, 210] width 258 height 317
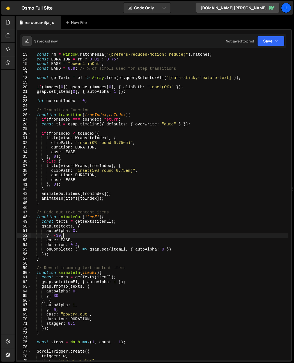
scroll to position [0, 2]
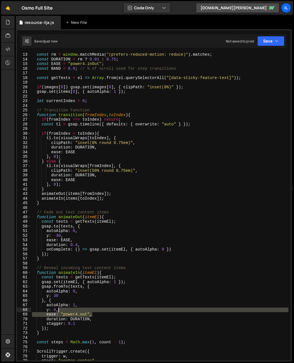
drag, startPoint x: 74, startPoint y: 311, endPoint x: 60, endPoint y: 311, distance: 14.3
click at [60, 311] on div "const rm = window . matchMedia ( "(prefers-reduced-motion: reduce)" ) . matches…" at bounding box center [160, 210] width 258 height 317
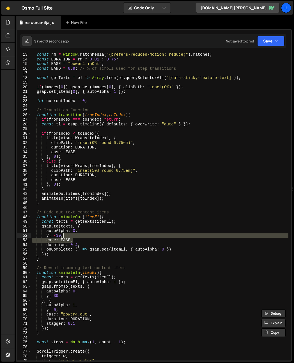
drag, startPoint x: 79, startPoint y: 240, endPoint x: 78, endPoint y: 237, distance: 2.9
click at [78, 237] on div "const rm = window . matchMedia ( "(prefers-reduced-motion: reduce)" ) . matches…" at bounding box center [160, 210] width 258 height 317
paste textarea "ease: "power4.out""
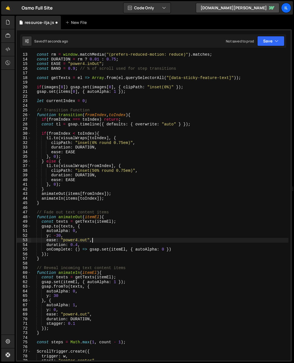
click at [83, 240] on div "const rm = window . matchMedia ( "(prefers-reduced-motion: reduce)" ) . matches…" at bounding box center [160, 210] width 258 height 317
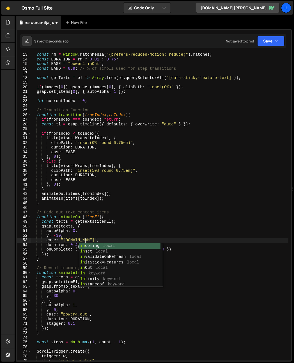
scroll to position [0, 3]
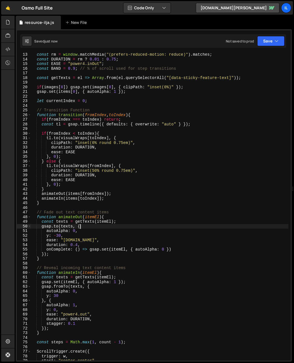
click at [82, 228] on div "const rm = window . matchMedia ( "(prefers-reduced-motion: reduce)" ) . matches…" at bounding box center [160, 210] width 258 height 317
click at [82, 240] on div "const rm = window . matchMedia ( "(prefers-reduced-motion: reduce)" ) . matches…" at bounding box center [160, 210] width 258 height 317
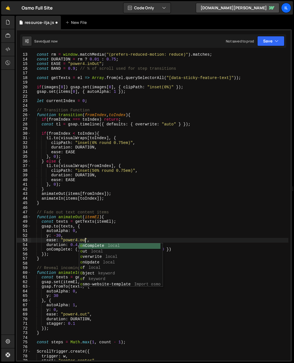
scroll to position [0, 4]
click at [128, 184] on div "const rm = window . matchMedia ( "(prefers-reduced-motion: reduce)" ) . matches…" at bounding box center [160, 210] width 258 height 317
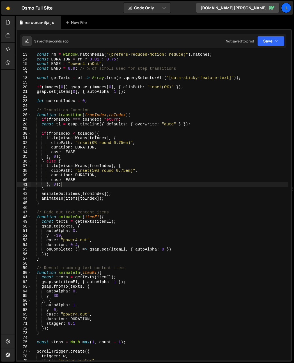
scroll to position [22, 0]
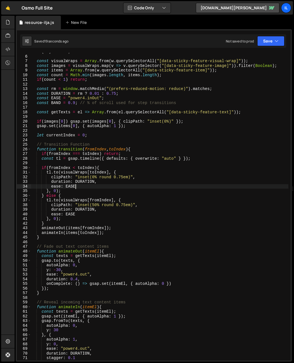
click at [119, 186] on div "if ( ! w ) return ; const visualWraps = Array . from ( w . querySelectorAll ( "…" at bounding box center [160, 207] width 258 height 317
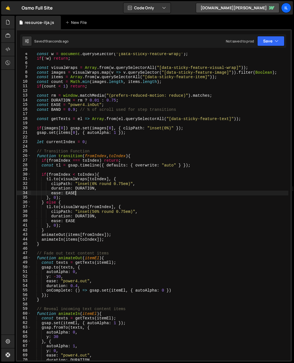
scroll to position [0, 0]
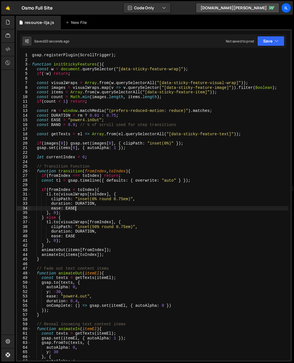
click at [92, 213] on div "gsap . registerPlugin ( ScrollTrigger ) ; function initStickyFeatures ( ) { con…" at bounding box center [160, 211] width 258 height 317
click at [79, 219] on div "gsap . registerPlugin ( ScrollTrigger ) ; function initStickyFeatures ( ) { con…" at bounding box center [160, 211] width 258 height 317
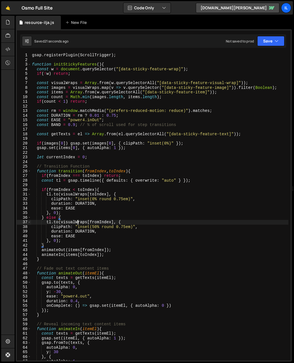
click at [78, 220] on div "gsap . registerPlugin ( ScrollTrigger ) ; function initStickyFeatures ( ) { con…" at bounding box center [160, 211] width 258 height 317
click at [107, 188] on div "gsap . registerPlugin ( ScrollTrigger ) ; function initStickyFeatures ( ) { con…" at bounding box center [160, 211] width 258 height 317
type textarea "if(fromIndex < toIndex){"
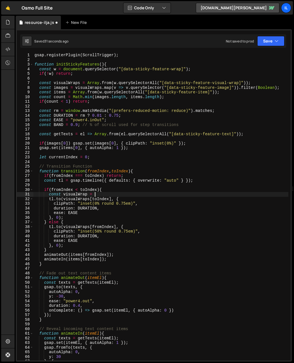
scroll to position [0, 4]
click at [74, 194] on div "gsap . registerPlugin ( ScrollTrigger ) ; function initStickyFeatures ( ) { con…" at bounding box center [160, 211] width 255 height 317
click at [106, 192] on div "gsap . registerPlugin ( ScrollTrigger ) ; function initStickyFeatures ( ) { con…" at bounding box center [160, 211] width 255 height 317
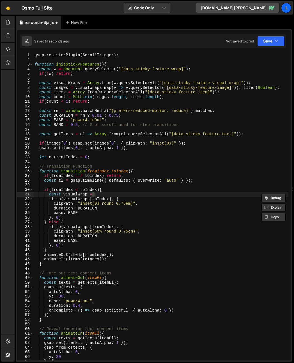
click at [112, 191] on div "gsap . registerPlugin ( ScrollTrigger ) ; function initStickyFeatures ( ) { con…" at bounding box center [160, 211] width 255 height 317
click at [115, 193] on div "gsap . registerPlugin ( ScrollTrigger ) ; function initStickyFeatures ( ) { con…" at bounding box center [160, 211] width 255 height 317
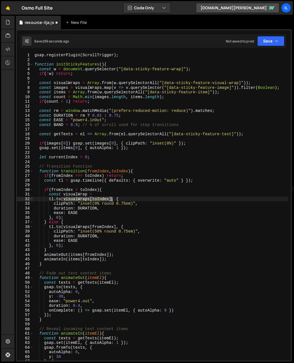
drag, startPoint x: 63, startPoint y: 199, endPoint x: 111, endPoint y: 200, distance: 48.6
click at [112, 200] on div "gsap . registerPlugin ( ScrollTrigger ) ; function initStickyFeatures ( ) { con…" at bounding box center [160, 211] width 255 height 317
click at [109, 193] on div "gsap . registerPlugin ( ScrollTrigger ) ; function initStickyFeatures ( ) { con…" at bounding box center [160, 211] width 255 height 317
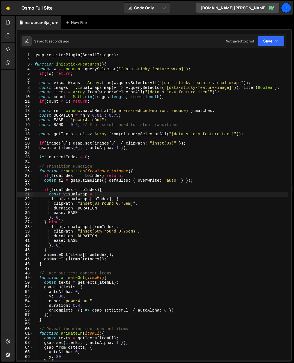
paste textarea "visualWraps[toIndex]"
type textarea "const visualWrap = visualWraps[toIndex];"
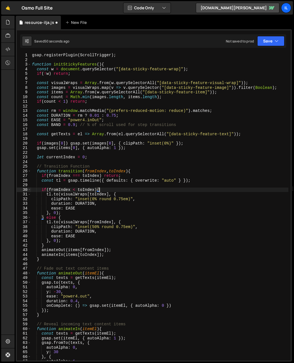
scroll to position [22, 0]
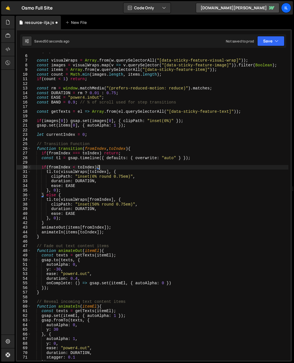
click at [71, 294] on div "if ( ! w ) return ; const visualWraps = Array . from ( w . querySelectorAll ( "…" at bounding box center [160, 207] width 258 height 317
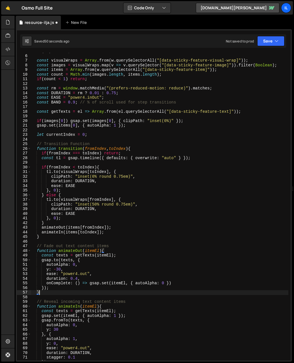
scroll to position [0, 0]
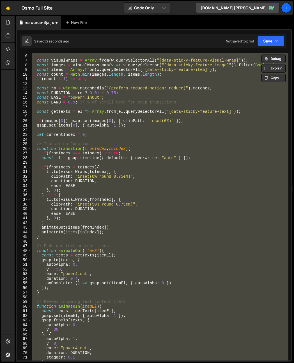
type textarea "initStickyFeatures(); })"
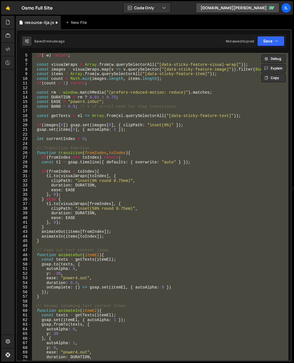
scroll to position [11, 0]
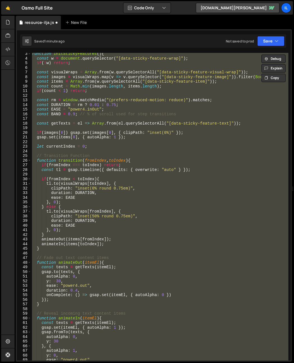
click at [155, 142] on div "function initStickyFeatures ( ) { const w = document . querySelector ( "[data-s…" at bounding box center [160, 206] width 258 height 307
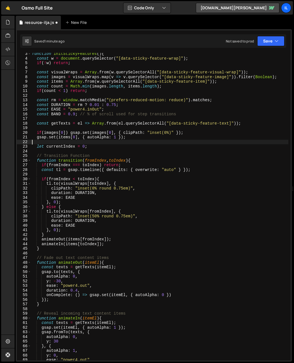
scroll to position [0, 0]
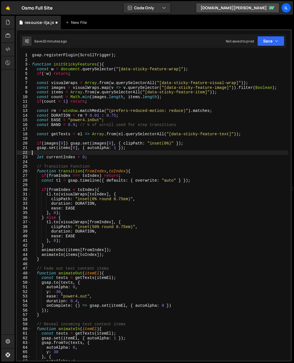
click at [151, 171] on div "gsap . registerPlugin ( ScrollTrigger ) ; function initStickyFeatures ( ) { con…" at bounding box center [160, 211] width 258 height 317
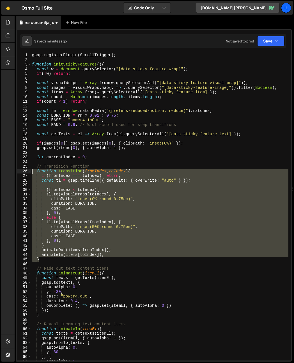
drag, startPoint x: 52, startPoint y: 259, endPoint x: 23, endPoint y: 169, distance: 93.9
click at [23, 169] on div "function transition(fromIndex, toIndex){ 1 2 3 4 5 6 7 8 9 10 11 12 13 14 15 16…" at bounding box center [154, 206] width 274 height 307
paste textarea "}"
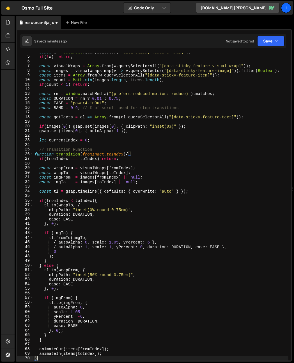
scroll to position [17, 0]
click at [60, 178] on div "const w = document . querySelector ( "[data-sticky-feature-wrap]" ) ; if ( ! w …" at bounding box center [160, 208] width 255 height 317
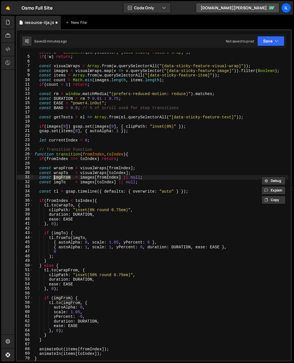
click at [102, 309] on div "const w = document . querySelector ( "[data-sticky-feature-wrap]" ) ; if ( ! w …" at bounding box center [160, 208] width 255 height 317
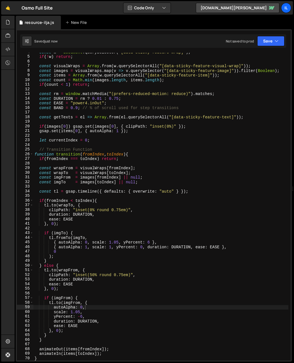
click at [140, 247] on div "const w = document . querySelector ( "[data-sticky-feature-wrap]" ) ; if ( ! w …" at bounding box center [160, 208] width 255 height 317
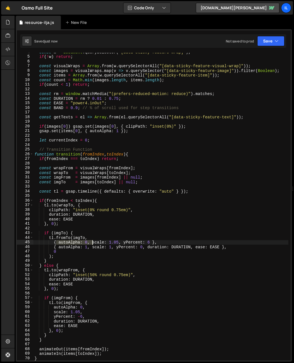
drag, startPoint x: 57, startPoint y: 242, endPoint x: 93, endPoint y: 243, distance: 35.7
click at [93, 243] on div "const w = document . querySelector ( "[data-sticky-feature-wrap]" ) ; if ( ! w …" at bounding box center [160, 208] width 255 height 317
drag, startPoint x: 117, startPoint y: 242, endPoint x: 100, endPoint y: 242, distance: 17.4
click at [100, 242] on div "const w = document . querySelector ( "[data-sticky-feature-wrap]" ) ; if ( ! w …" at bounding box center [160, 208] width 255 height 317
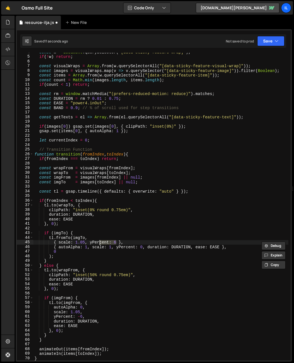
click at [87, 252] on div "const w = document . querySelector ( "[data-sticky-feature-wrap]" ) ; if ( ! w …" at bounding box center [160, 208] width 255 height 317
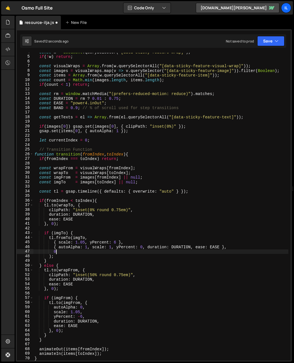
scroll to position [0, 1]
click at [107, 220] on div "const w = document . querySelector ( "[data-sticky-feature-wrap]" ) ; if ( ! w …" at bounding box center [160, 208] width 255 height 317
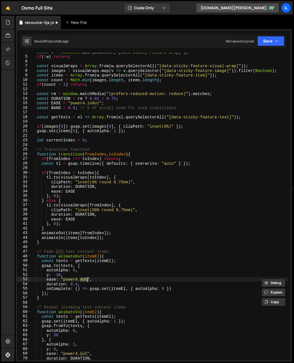
scroll to position [0, 0]
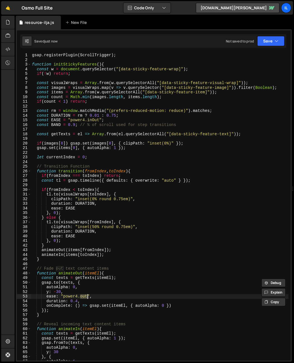
click at [56, 89] on div "gsap . registerPlugin ( ScrollTrigger ) ; function initStickyFeatures ( ) { con…" at bounding box center [160, 211] width 258 height 317
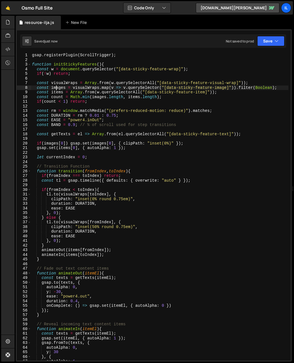
click at [56, 90] on div "gsap . registerPlugin ( ScrollTrigger ) ; function initStickyFeatures ( ) { con…" at bounding box center [160, 211] width 258 height 317
click at [56, 91] on div "gsap . registerPlugin ( ScrollTrigger ) ; function initStickyFeatures ( ) { con…" at bounding box center [160, 211] width 258 height 317
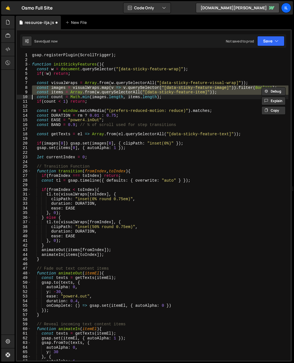
click at [58, 87] on div "gsap . registerPlugin ( ScrollTrigger ) ; function initStickyFeatures ( ) { con…" at bounding box center [160, 206] width 258 height 307
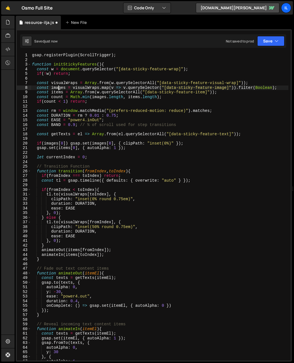
click at [58, 87] on div "gsap . registerPlugin ( ScrollTrigger ) ; function initStickyFeatures ( ) { con…" at bounding box center [160, 211] width 258 height 317
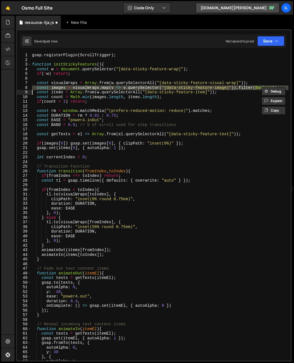
type textarea "const items = Array.from(w.querySelectorAll("[data-sticky-feature-item]"));"
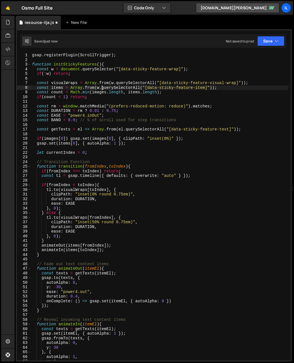
click at [101, 87] on div "gsap . registerPlugin ( ScrollTrigger ) ; function initStickyFeatures ( ) { con…" at bounding box center [160, 211] width 258 height 317
click at [229, 88] on div "gsap . registerPlugin ( ScrollTrigger ) ; function initStickyFeatures ( ) { con…" at bounding box center [160, 211] width 258 height 317
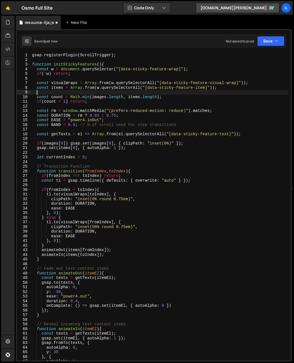
click at [111, 102] on div "gsap . registerPlugin ( ScrollTrigger ) ; function initStickyFeatures ( ) { con…" at bounding box center [160, 211] width 258 height 317
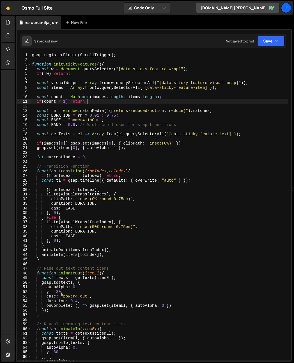
click at [125, 116] on div "gsap . registerPlugin ( ScrollTrigger ) ; function initStickyFeatures ( ) { con…" at bounding box center [160, 211] width 258 height 317
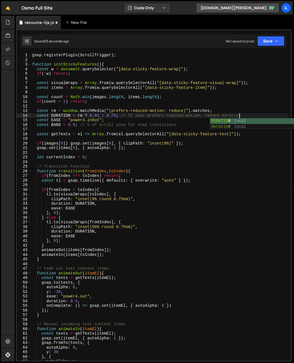
scroll to position [0, 14]
click at [121, 120] on div "gsap . registerPlugin ( ScrollTrigger ) ; function initStickyFeatures ( ) { con…" at bounding box center [160, 211] width 258 height 317
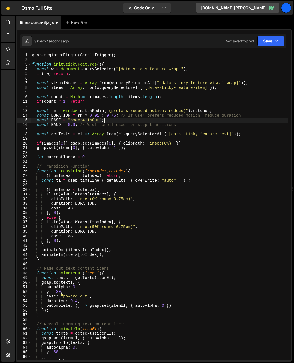
scroll to position [0, 5]
click at [131, 125] on div "gsap . registerPlugin ( ScrollTrigger ) ; function initStickyFeatures ( ) { con…" at bounding box center [160, 211] width 258 height 317
click at [135, 123] on div "gsap . registerPlugin ( ScrollTrigger ) ; function initStickyFeatures ( ) { con…" at bounding box center [160, 211] width 258 height 317
click at [155, 122] on div "gsap . registerPlugin ( ScrollTrigger ) ; function initStickyFeatures ( ) { con…" at bounding box center [160, 211] width 258 height 317
type textarea "const EASE = "power4.inOut";"
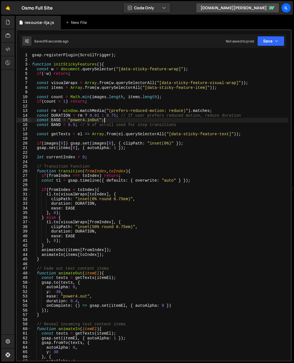
click at [90, 154] on div "gsap . registerPlugin ( ScrollTrigger ) ; function initStickyFeatures ( ) { con…" at bounding box center [160, 211] width 258 height 317
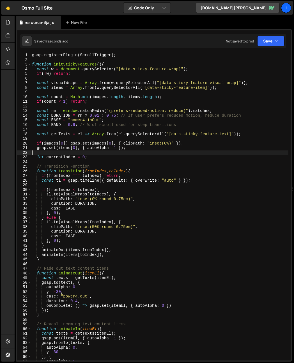
scroll to position [0, 0]
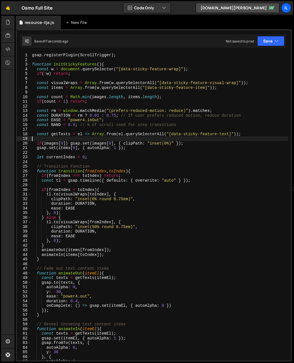
click at [62, 138] on div "gsap . registerPlugin ( ScrollTrigger ) ; function initStickyFeatures ( ) { con…" at bounding box center [160, 211] width 258 height 317
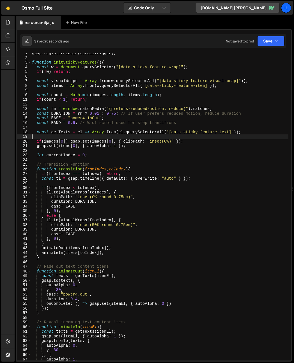
click at [169, 140] on div "gsap . registerPlugin ( ScrollTrigger ) ; function initStickyFeatures ( ) { con…" at bounding box center [160, 209] width 258 height 317
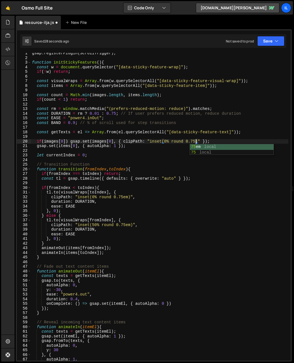
scroll to position [0, 12]
drag, startPoint x: 176, startPoint y: 134, endPoint x: 162, endPoint y: 130, distance: 14.3
click at [176, 134] on div "gsap . registerPlugin ( ScrollTrigger ) ; function initStickyFeatures ( ) { con…" at bounding box center [160, 209] width 258 height 317
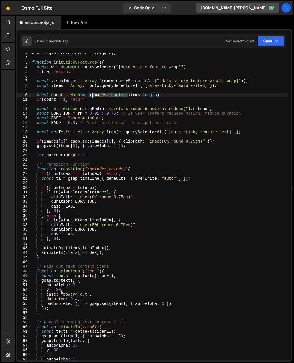
drag, startPoint x: 128, startPoint y: 96, endPoint x: 93, endPoint y: 96, distance: 35.7
click at [93, 96] on div "gsap . registerPlugin ( ScrollTrigger ) ; function initStickyFeatures ( ) { con…" at bounding box center [160, 209] width 258 height 317
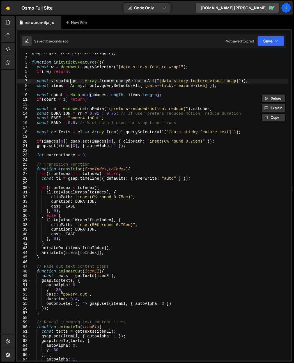
click at [70, 81] on div "gsap . registerPlugin ( ScrollTrigger ) ; function initStickyFeatures ( ) { con…" at bounding box center [160, 209] width 258 height 317
click at [100, 94] on div "gsap . registerPlugin ( ScrollTrigger ) ; function initStickyFeatures ( ) { con…" at bounding box center [160, 209] width 258 height 317
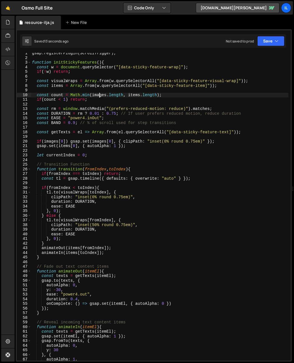
click at [100, 94] on div "gsap . registerPlugin ( ScrollTrigger ) ; function initStickyFeatures ( ) { con…" at bounding box center [160, 209] width 258 height 317
paste textarea "visualWrap"
type textarea "const count = Math.min(visualWraps.length, items.length);"
click at [123, 103] on div "gsap . registerPlugin ( ScrollTrigger ) ; function initStickyFeatures ( ) { con…" at bounding box center [160, 209] width 258 height 317
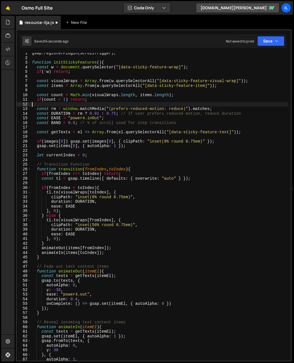
scroll to position [0, 0]
click at [125, 104] on div "gsap . registerPlugin ( ScrollTrigger ) ; function initStickyFeatures ( ) { con…" at bounding box center [160, 209] width 258 height 317
click at [111, 95] on div "gsap . registerPlugin ( ScrollTrigger ) ; function initStickyFeatures ( ) { con…" at bounding box center [160, 209] width 258 height 317
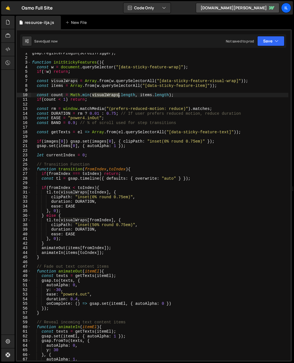
click at [111, 95] on div "gsap . registerPlugin ( ScrollTrigger ) ; function initStickyFeatures ( ) { con…" at bounding box center [160, 209] width 258 height 317
click at [180, 93] on div "gsap . registerPlugin ( ScrollTrigger ) ; function initStickyFeatures ( ) { con…" at bounding box center [160, 209] width 258 height 317
click at [183, 99] on div "gsap . registerPlugin ( ScrollTrigger ) ; function initStickyFeatures ( ) { con…" at bounding box center [160, 209] width 258 height 317
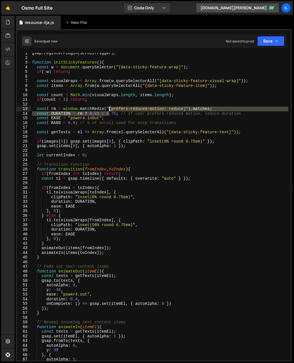
click at [110, 111] on div "gsap . registerPlugin ( ScrollTrigger ) ; function initStickyFeatures ( ) { con…" at bounding box center [160, 209] width 258 height 317
click at [100, 143] on div "gsap . registerPlugin ( ScrollTrigger ) ; function initStickyFeatures ( ) { con…" at bounding box center [160, 209] width 258 height 317
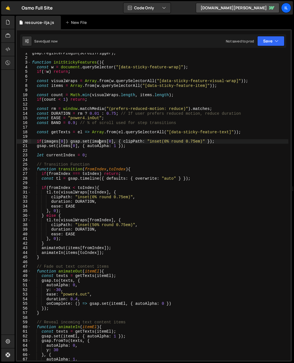
click at [51, 141] on div "gsap . registerPlugin ( ScrollTrigger ) ; function initStickyFeatures ( ) { con…" at bounding box center [160, 209] width 258 height 317
drag, startPoint x: 71, startPoint y: 142, endPoint x: 59, endPoint y: 141, distance: 11.9
click at [59, 141] on div "gsap . registerPlugin ( ScrollTrigger ) ; function initStickyFeatures ( ) { con…" at bounding box center [160, 209] width 258 height 317
click at [86, 140] on div "gsap . registerPlugin ( ScrollTrigger ) ; function initStickyFeatures ( ) { con…" at bounding box center [160, 209] width 258 height 317
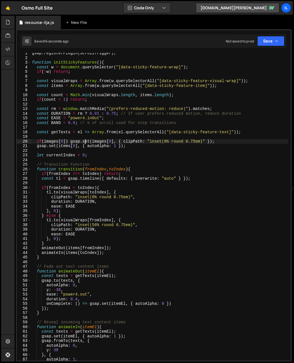
click at [55, 142] on div "gsap . registerPlugin ( ScrollTrigger ) ; function initStickyFeatures ( ) { con…" at bounding box center [160, 209] width 258 height 317
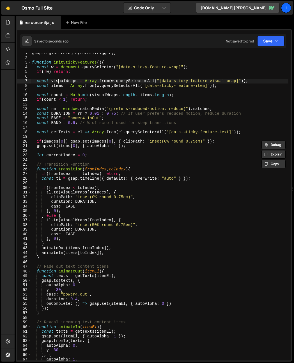
click at [60, 81] on div "gsap . registerPlugin ( ScrollTrigger ) ; function initStickyFeatures ( ) { con…" at bounding box center [160, 209] width 258 height 317
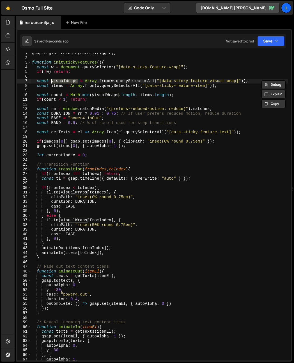
click at [53, 140] on div "gsap . registerPlugin ( ScrollTrigger ) ; function initStickyFeatures ( ) { con…" at bounding box center [160, 209] width 258 height 317
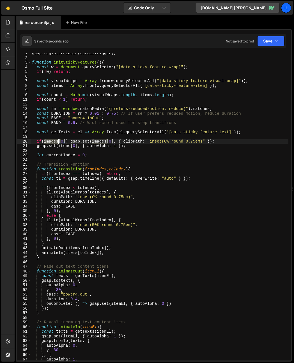
click at [53, 140] on div "gsap . registerPlugin ( ScrollTrigger ) ; function initStickyFeatures ( ) { con…" at bounding box center [160, 209] width 258 height 317
paste textarea "visualWrap"
click at [111, 142] on div "gsap . registerPlugin ( ScrollTrigger ) ; function initStickyFeatures ( ) { con…" at bounding box center [160, 209] width 258 height 317
paste textarea "visualWrap"
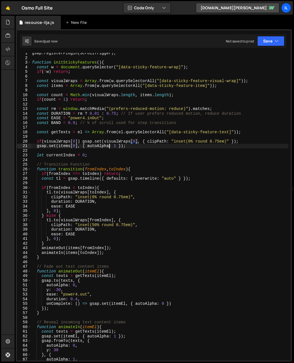
click at [110, 145] on div "gsap . registerPlugin ( ScrollTrigger ) ; function initStickyFeatures ( ) { con…" at bounding box center [160, 209] width 258 height 317
type textarea "initStickyFeatures(); })"
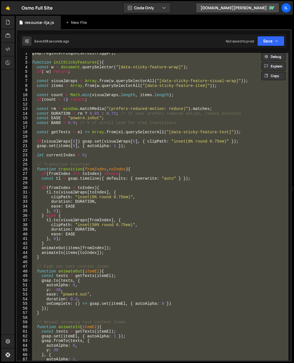
click at [56, 92] on div "gsap . registerPlugin ( ScrollTrigger ) ; function initStickyFeatures ( ) { con…" at bounding box center [160, 206] width 258 height 307
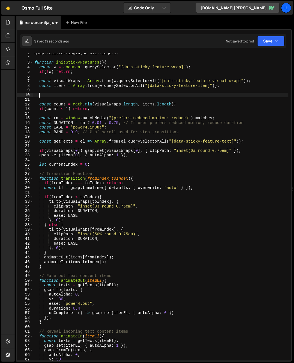
click at [42, 95] on div "gsap . registerPlugin ( ScrollTrigger ) ; function initStickyFeatures ( ) { con…" at bounding box center [160, 209] width 255 height 317
paste textarea "}"
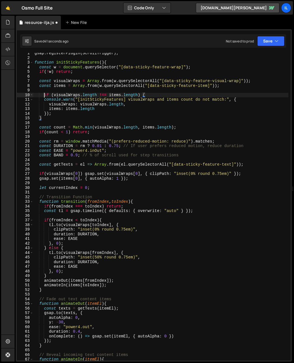
click at [44, 94] on div "gsap . registerPlugin ( ScrollTrigger ) ; function initStickyFeatures ( ) { con…" at bounding box center [160, 209] width 255 height 317
click at [85, 113] on div "gsap . registerPlugin ( ScrollTrigger ) ; function initStickyFeatures ( ) { con…" at bounding box center [160, 209] width 255 height 317
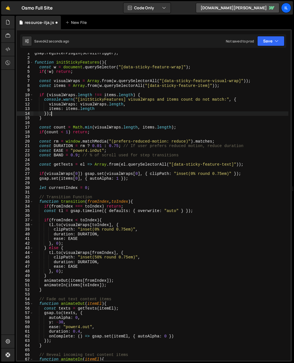
click at [135, 106] on div "gsap . registerPlugin ( ScrollTrigger ) ; function initStickyFeatures ( ) { con…" at bounding box center [160, 209] width 255 height 317
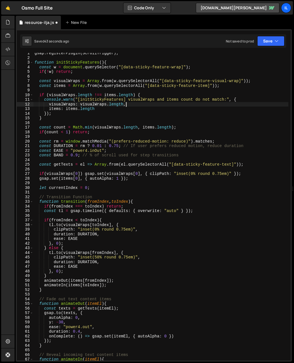
click at [141, 110] on div "gsap . registerPlugin ( ScrollTrigger ) ; function initStickyFeatures ( ) { con…" at bounding box center [160, 209] width 255 height 317
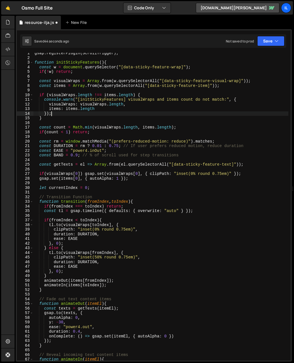
click at [109, 115] on div "gsap . registerPlugin ( ScrollTrigger ) ; function initStickyFeatures ( ) { con…" at bounding box center [160, 209] width 255 height 317
click at [110, 116] on div "gsap . registerPlugin ( ScrollTrigger ) ; function initStickyFeatures ( ) { con…" at bounding box center [160, 209] width 255 height 317
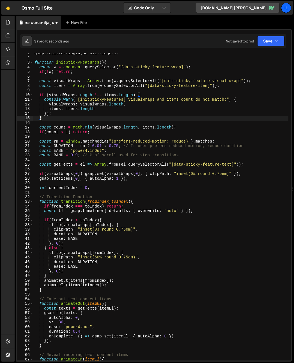
click at [109, 115] on div "gsap . registerPlugin ( ScrollTrigger ) ; function initStickyFeatures ( ) { con…" at bounding box center [160, 209] width 255 height 317
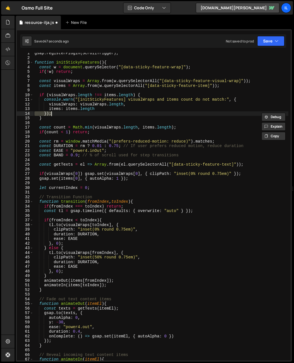
click at [109, 115] on div "gsap . registerPlugin ( ScrollTrigger ) ; function initStickyFeatures ( ) { con…" at bounding box center [160, 206] width 255 height 307
click at [109, 115] on div "gsap . registerPlugin ( ScrollTrigger ) ; function initStickyFeatures ( ) { con…" at bounding box center [160, 209] width 255 height 317
click at [126, 114] on div "gsap . registerPlugin ( ScrollTrigger ) ; function initStickyFeatures ( ) { con…" at bounding box center [160, 209] width 255 height 317
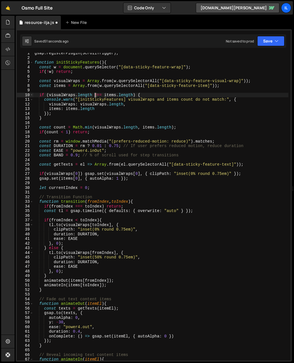
click at [96, 96] on div "gsap . registerPlugin ( ScrollTrigger ) ; function initStickyFeatures ( ) { con…" at bounding box center [160, 209] width 255 height 317
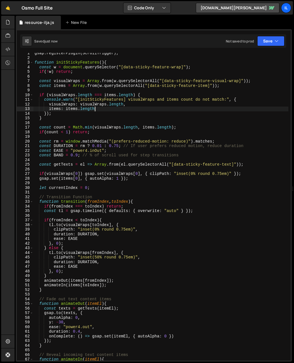
click at [158, 110] on div "gsap . registerPlugin ( ScrollTrigger ) ; function initStickyFeatures ( ) { con…" at bounding box center [160, 209] width 255 height 317
click at [75, 100] on div "gsap . registerPlugin ( ScrollTrigger ) ; function initStickyFeatures ( ) { con…" at bounding box center [160, 209] width 255 height 317
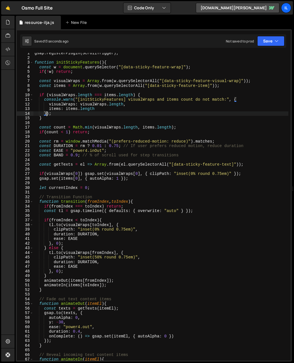
drag, startPoint x: 46, startPoint y: 113, endPoint x: 48, endPoint y: 131, distance: 17.6
click at [46, 115] on div "gsap . registerPlugin ( ScrollTrigger ) ; function initStickyFeatures ( ) { con…" at bounding box center [160, 209] width 255 height 317
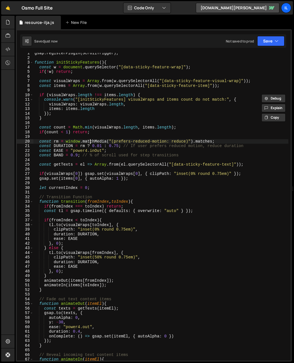
click at [90, 142] on div "gsap . registerPlugin ( ScrollTrigger ) ; function initStickyFeatures ( ) { con…" at bounding box center [160, 209] width 255 height 317
click at [87, 118] on div "gsap . registerPlugin ( ScrollTrigger ) ; function initStickyFeatures ( ) { con…" at bounding box center [160, 209] width 255 height 317
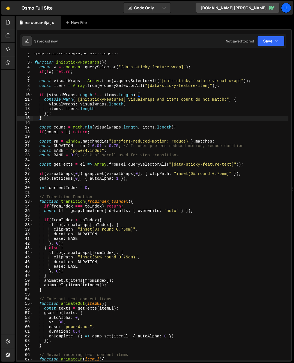
scroll to position [0, 0]
click at [84, 113] on div "gsap . registerPlugin ( ScrollTrigger ) ; function initStickyFeatures ( ) { con…" at bounding box center [160, 209] width 255 height 317
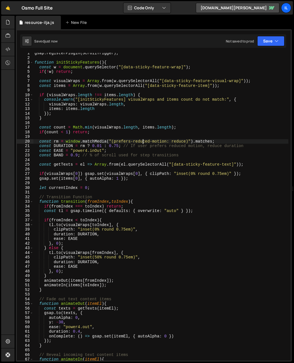
click at [142, 141] on div "gsap . registerPlugin ( ScrollTrigger ) ; function initStickyFeatures ( ) { con…" at bounding box center [160, 209] width 255 height 317
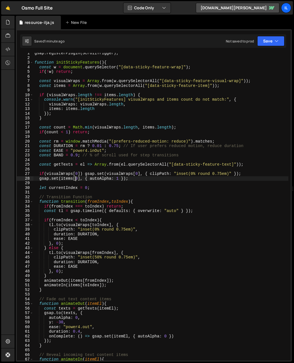
click at [75, 180] on div "gsap . registerPlugin ( ScrollTrigger ) ; function initStickyFeatures ( ) { con…" at bounding box center [160, 209] width 255 height 317
click at [66, 120] on div "gsap . registerPlugin ( ScrollTrigger ) ; function initStickyFeatures ( ) { con…" at bounding box center [160, 209] width 255 height 317
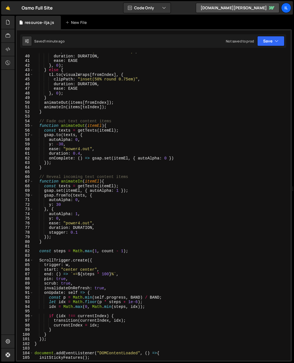
click at [78, 176] on div "clipPath : "inset(0% round 0.75em)" , duration : DURATION , ease : EASE } , 0 )…" at bounding box center [160, 207] width 255 height 317
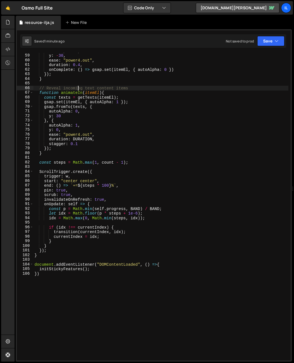
scroll to position [269, 0]
click at [78, 176] on div "autoAlpha : 0 , y : - 30 , ease : "power4.out" , duration : 0.4 , onComplete : …" at bounding box center [160, 207] width 255 height 317
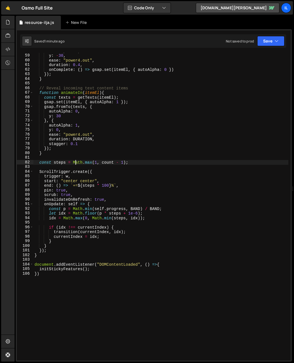
click at [76, 164] on div "autoAlpha : 0 , y : - 30 , ease : "power4.out" , duration : 0.4 , onComplete : …" at bounding box center [160, 207] width 255 height 317
type textarea "const steps = Math.[PERSON_NAME](1, count - 1);"
click at [76, 165] on div "autoAlpha : 0 , y : - 30 , ease : "power4.out" , duration : 0.4 , onComplete : …" at bounding box center [160, 207] width 255 height 317
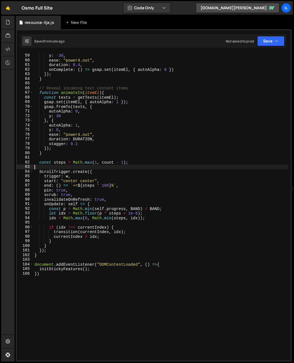
scroll to position [0, 0]
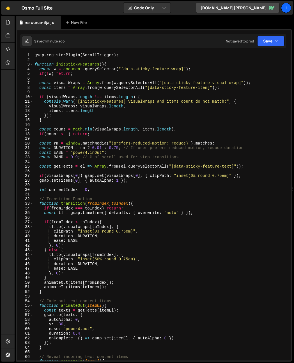
click at [61, 157] on div "gsap . registerPlugin ( ScrollTrigger ) ; function initStickyFeatures ( ) { con…" at bounding box center [160, 211] width 255 height 317
type textarea "const BAND = 0.9; // % of scroll used for step transitions"
click at [61, 157] on div "gsap . registerPlugin ( ScrollTrigger ) ; function initStickyFeatures ( ) { con…" at bounding box center [160, 211] width 255 height 317
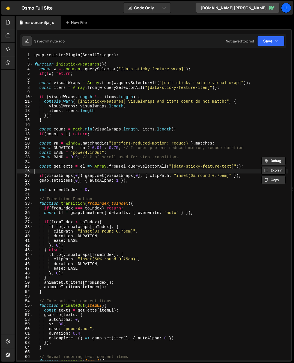
click at [67, 170] on div "gsap . registerPlugin ( ScrollTrigger ) ; function initStickyFeatures ( ) { con…" at bounding box center [160, 211] width 255 height 317
click at [59, 157] on div "gsap . registerPlugin ( ScrollTrigger ) ; function initStickyFeatures ( ) { con…" at bounding box center [160, 211] width 255 height 317
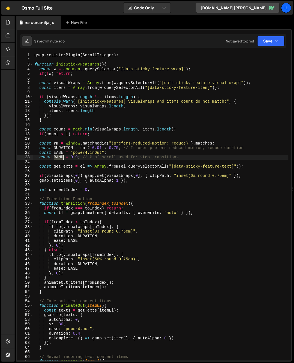
click at [59, 157] on div "gsap . registerPlugin ( ScrollTrigger ) ; function initStickyFeatures ( ) { con…" at bounding box center [160, 211] width 255 height 317
type textarea "const BAND = 0.9; // % of scroll used for step transitions"
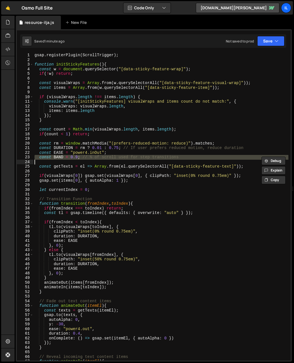
click at [62, 170] on div "gsap . registerPlugin ( ScrollTrigger ) ; function initStickyFeatures ( ) { con…" at bounding box center [160, 211] width 255 height 317
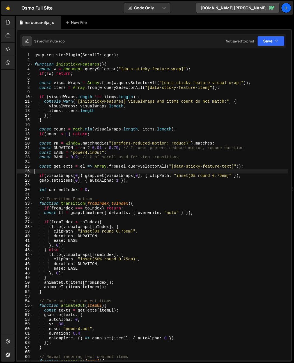
click at [60, 155] on div "gsap . registerPlugin ( ScrollTrigger ) ; function initStickyFeatures ( ) { con…" at bounding box center [160, 211] width 255 height 317
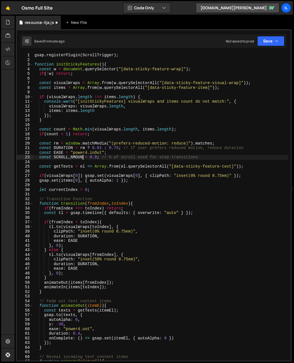
scroll to position [0, 3]
click at [59, 157] on div "gsap . registerPlugin ( ScrollTrigger ) ; function initStickyFeatures ( ) { con…" at bounding box center [160, 211] width 255 height 317
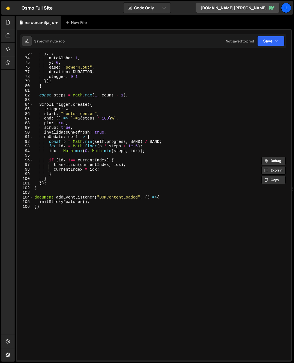
scroll to position [335, 0]
click at [135, 143] on div "} , { autoAlpha : 1 , y : 0 , ease : "power4.out" , duration : DURATION , stagg…" at bounding box center [160, 209] width 255 height 317
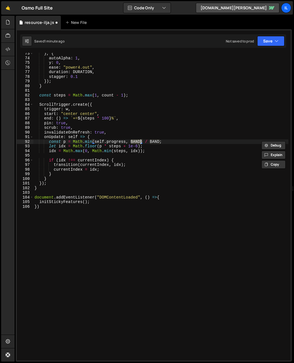
paste textarea "SCROLL_AMOUNT"
click at [176, 143] on div "} , { autoAlpha : 1 , y : 0 , ease : "power4.out" , duration : DURATION , stagg…" at bounding box center [160, 209] width 255 height 317
paste textarea "SCROLL_AMOUNT"
type textarea "const p = Math.min(self.progress, SCROLL_AMOUNT) / SCROLL_AMOUNT;"
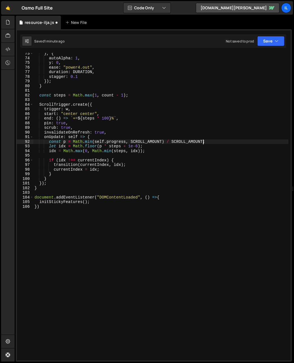
click at [167, 157] on div "} , { autoAlpha : 1 , y : 0 , ease : "power4.out" , duration : DURATION , stagg…" at bounding box center [160, 209] width 255 height 317
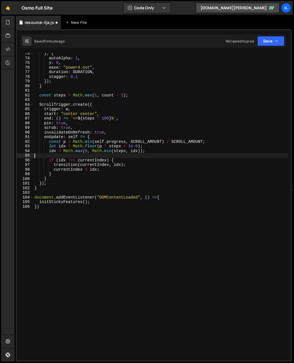
scroll to position [0, 0]
click at [171, 153] on div "} , { autoAlpha : 1 , y : 0 , ease : "power4.out" , duration : DURATION , stagg…" at bounding box center [160, 209] width 255 height 317
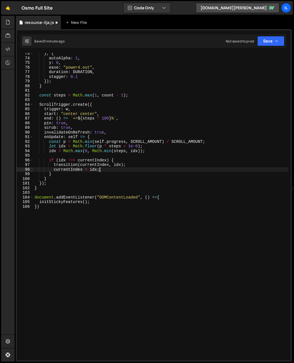
click at [161, 169] on div "} , { autoAlpha : 1 , y : 0 , ease : "power4.out" , duration : DURATION , stagg…" at bounding box center [160, 209] width 255 height 317
click at [101, 146] on div "} , { autoAlpha : 1 , y : 0 , ease : "power4.out" , duration : DURATION , stagg…" at bounding box center [160, 209] width 255 height 317
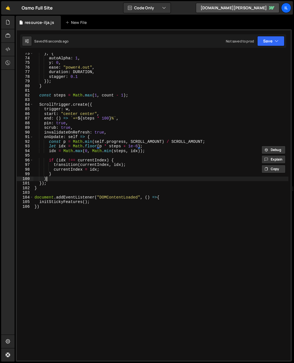
click at [76, 180] on div "} , { autoAlpha : 1 , y : 0 , ease : "power4.out" , duration : DURATION , stagg…" at bounding box center [160, 209] width 255 height 317
type textarea "}"
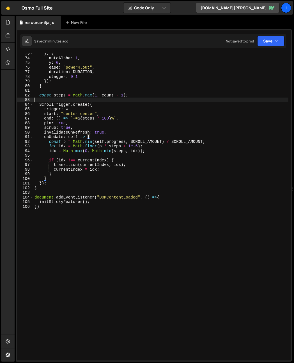
click at [81, 100] on div "} , { autoAlpha : 1 , y : 0 , ease : "power4.out" , duration : DURATION , stagg…" at bounding box center [160, 209] width 255 height 317
type textarea "initStickyFeatures(); })"
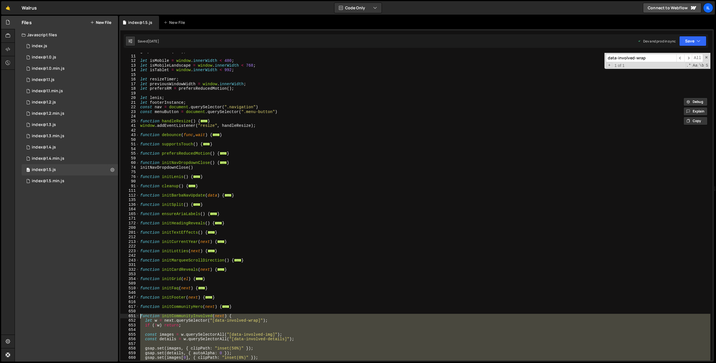
scroll to position [31, 0]
click at [325, 135] on div "gsap . defaults ( ... ) ; let isMobile = window . innerWidth < 480 ; let isMobi…" at bounding box center [424, 207] width 571 height 317
type textarea "}"
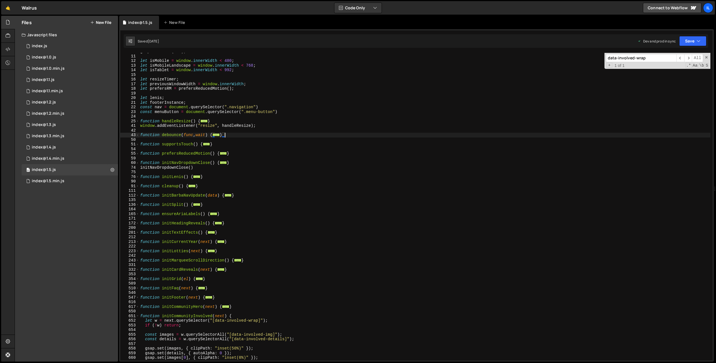
click at [267, 183] on div "gsap . defaults ( ... ) ; let isMobile = window . innerWidth < 480 ; let isMobi…" at bounding box center [424, 207] width 571 height 317
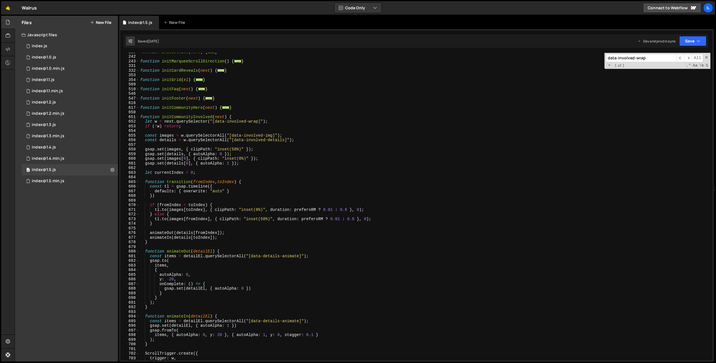
scroll to position [288, 0]
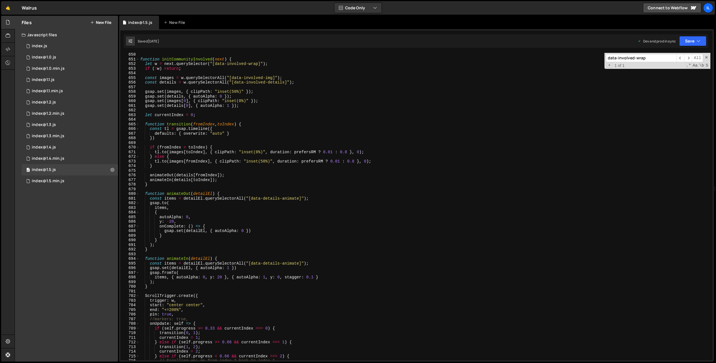
click at [172, 229] on div "function initCommunityInvolved ( next ) { let w = next . querySelector ( "[data…" at bounding box center [424, 210] width 571 height 317
type textarea "gsap.set(detailEl, { autoAlpha: 0 })"
click at [172, 229] on div "function initCommunityInvolved ( next ) { let w = next . querySelector ( "[data…" at bounding box center [424, 210] width 571 height 317
click at [198, 231] on div "function initCommunityInvolved ( next ) { let w = next . querySelector ( "[data…" at bounding box center [424, 210] width 571 height 317
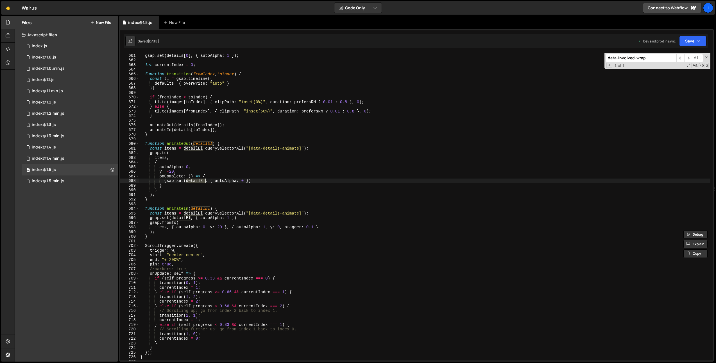
scroll to position [323, 0]
